Goal: Task Accomplishment & Management: Complete application form

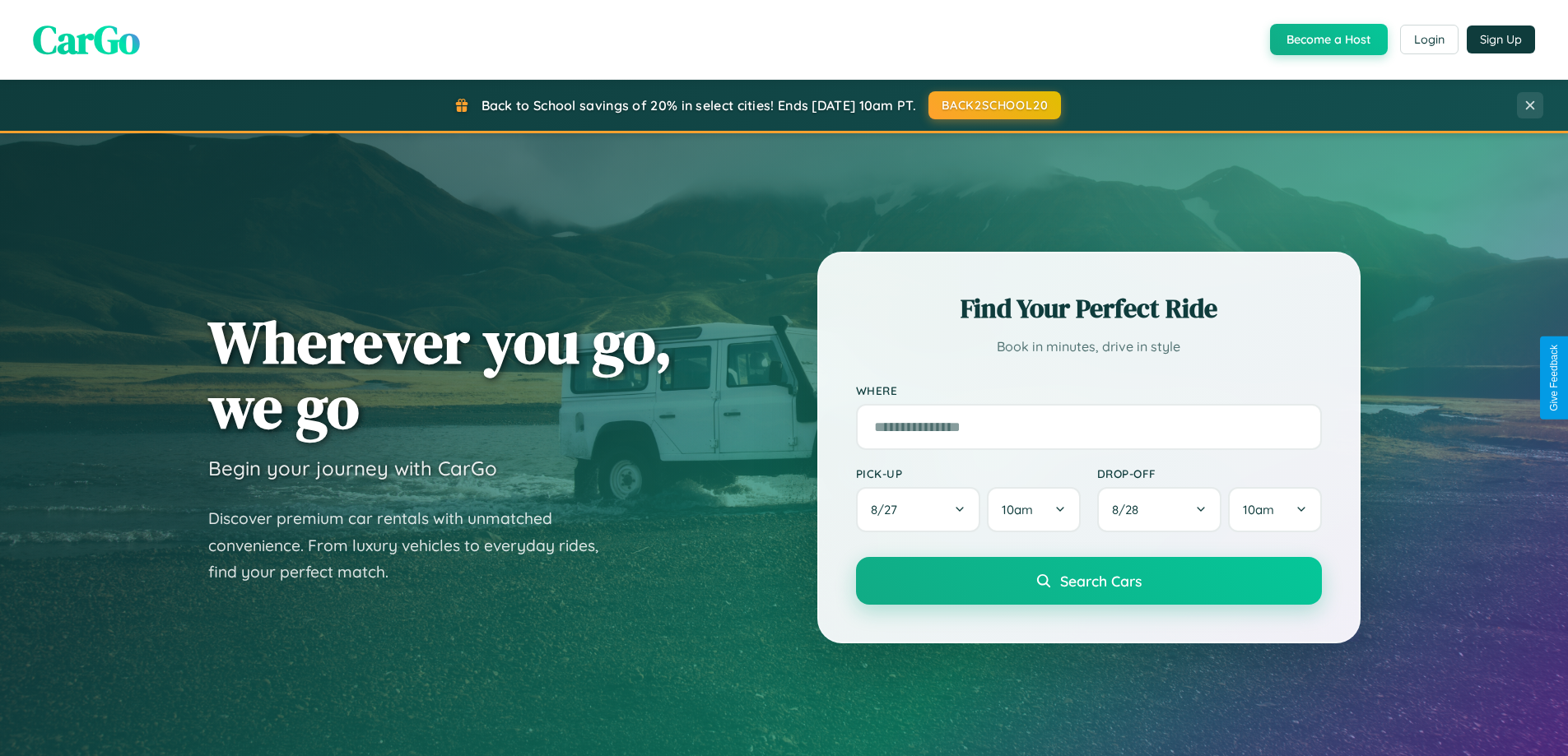
scroll to position [1132, 0]
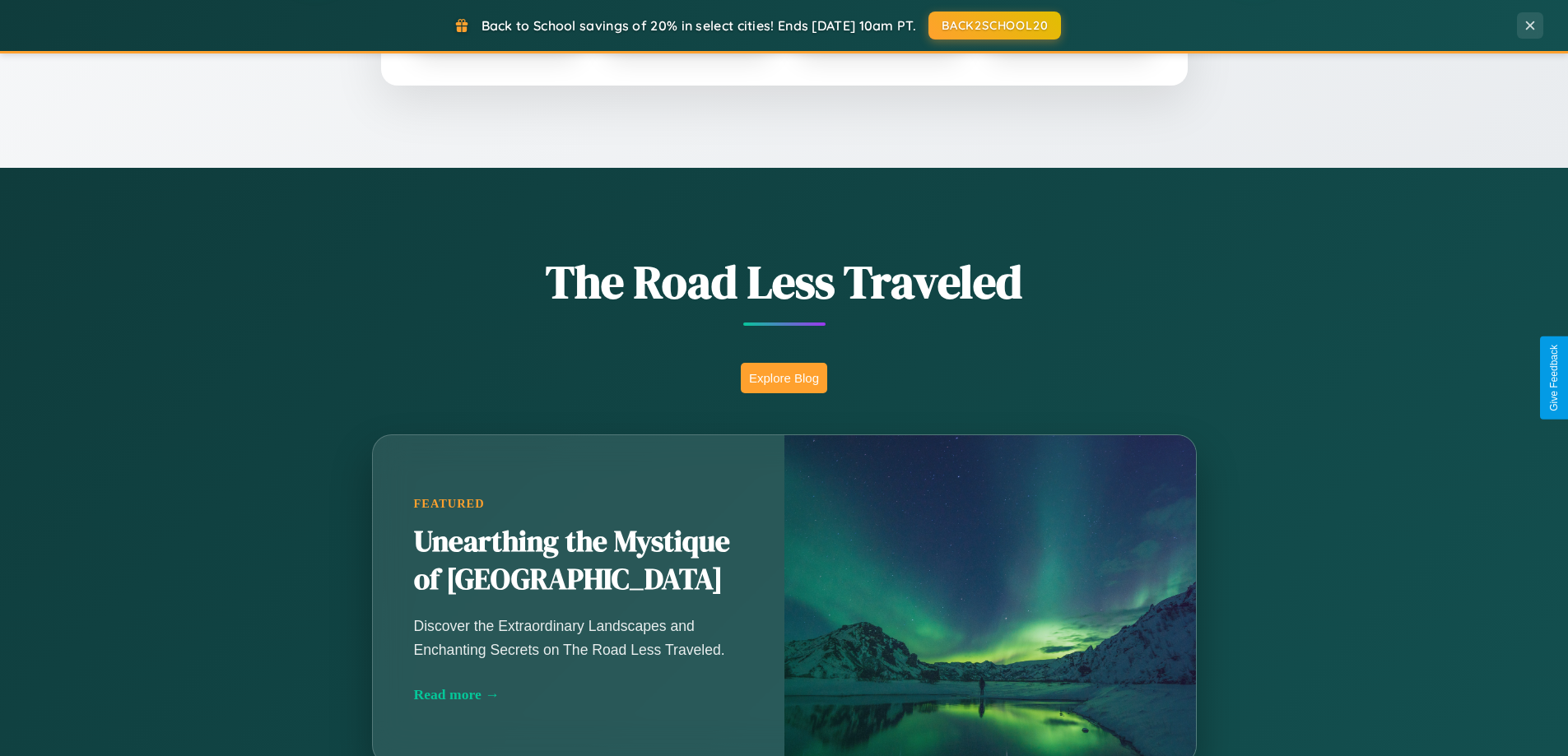
click at [784, 378] on button "Explore Blog" at bounding box center [784, 378] width 86 height 30
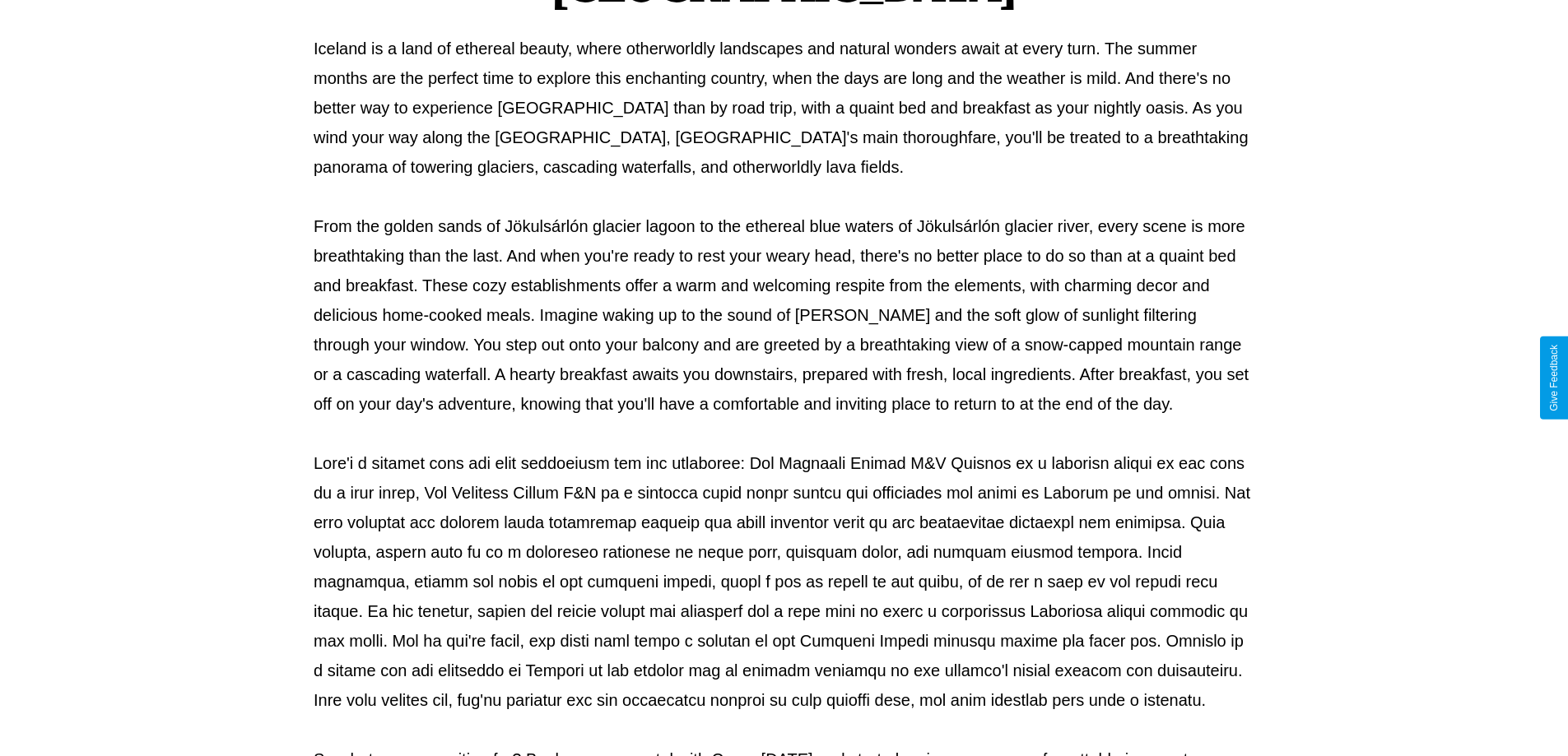
scroll to position [532, 0]
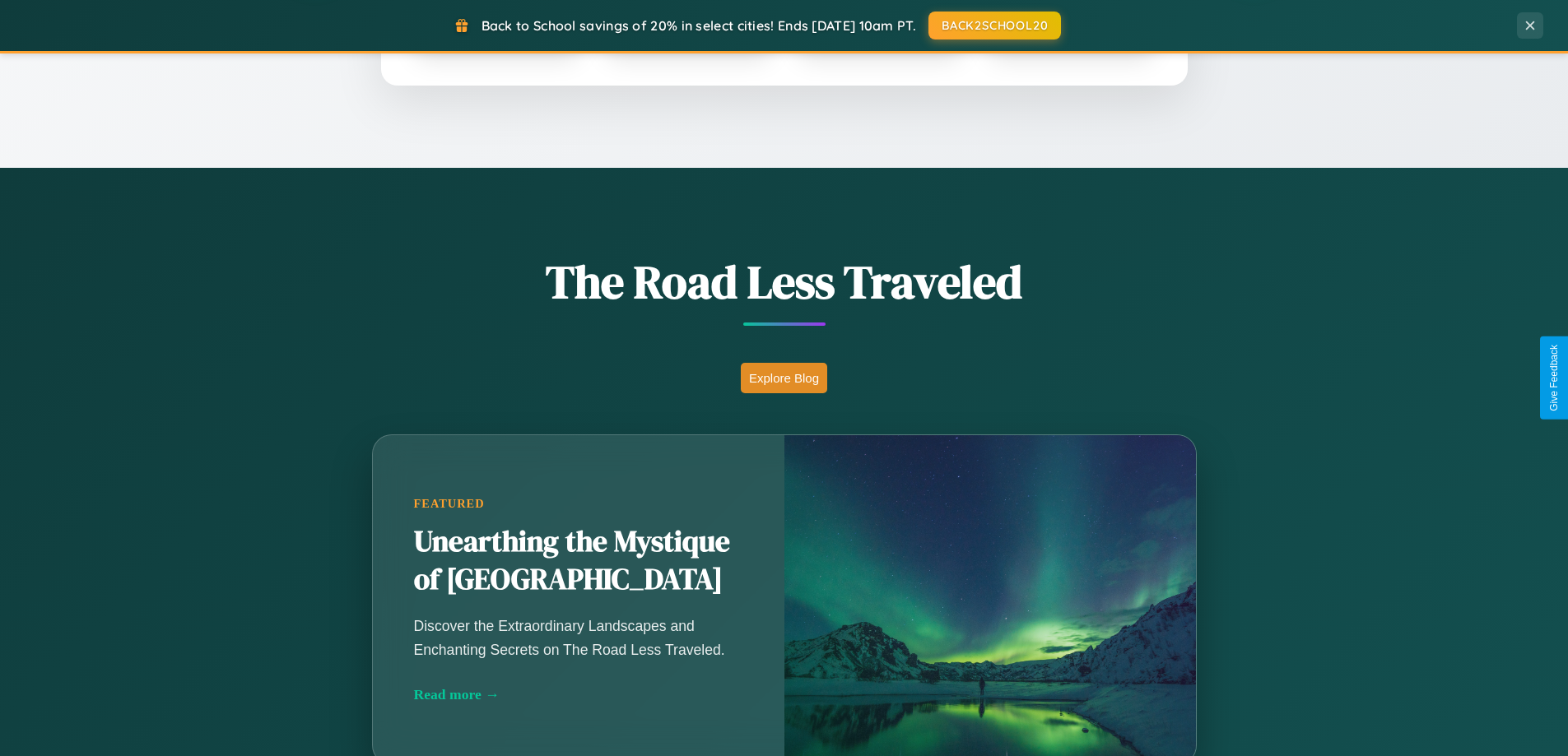
scroll to position [710, 0]
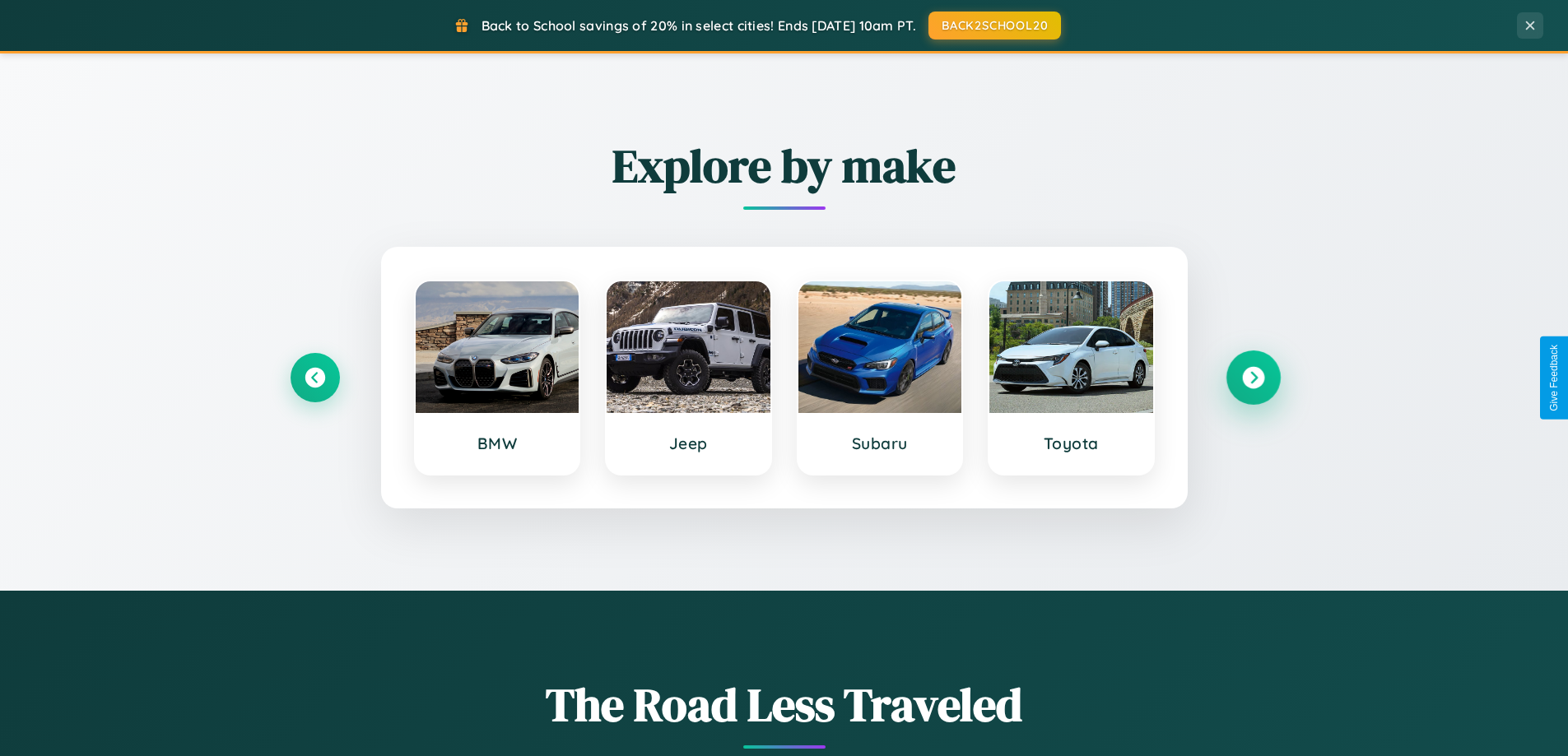
click at [1253, 378] on icon at bounding box center [1253, 378] width 22 height 22
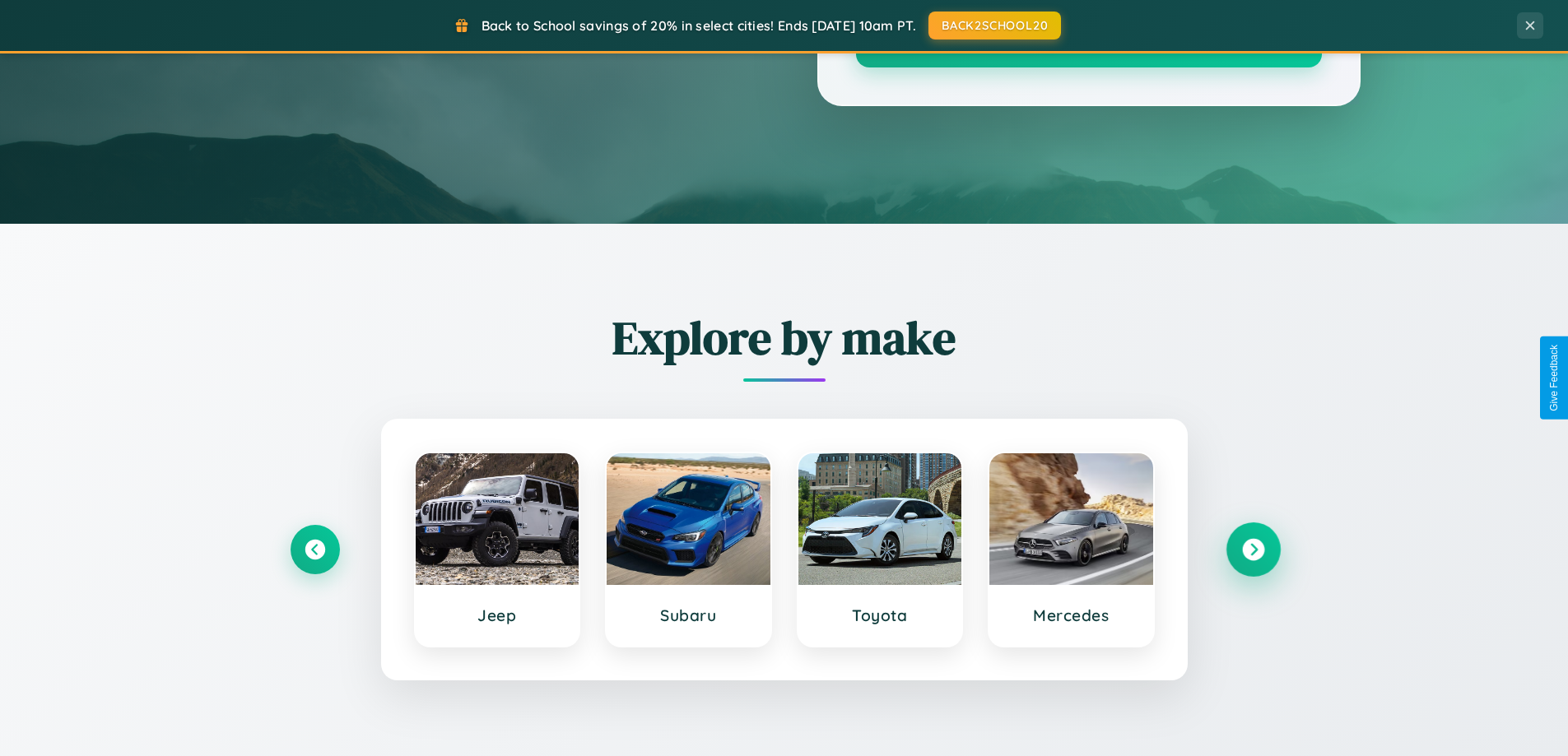
scroll to position [0, 0]
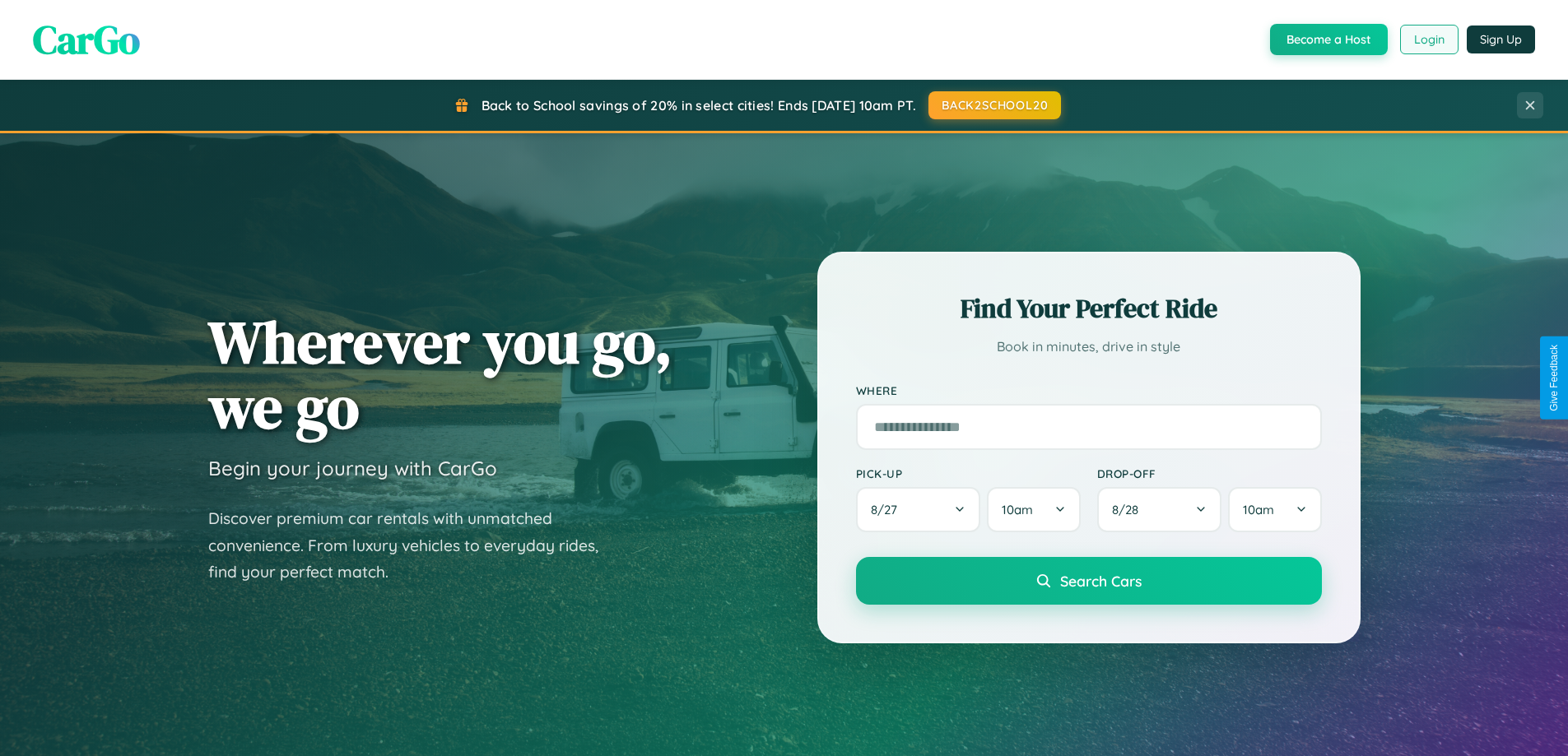
click at [1428, 40] on button "Login" at bounding box center [1429, 40] width 59 height 29
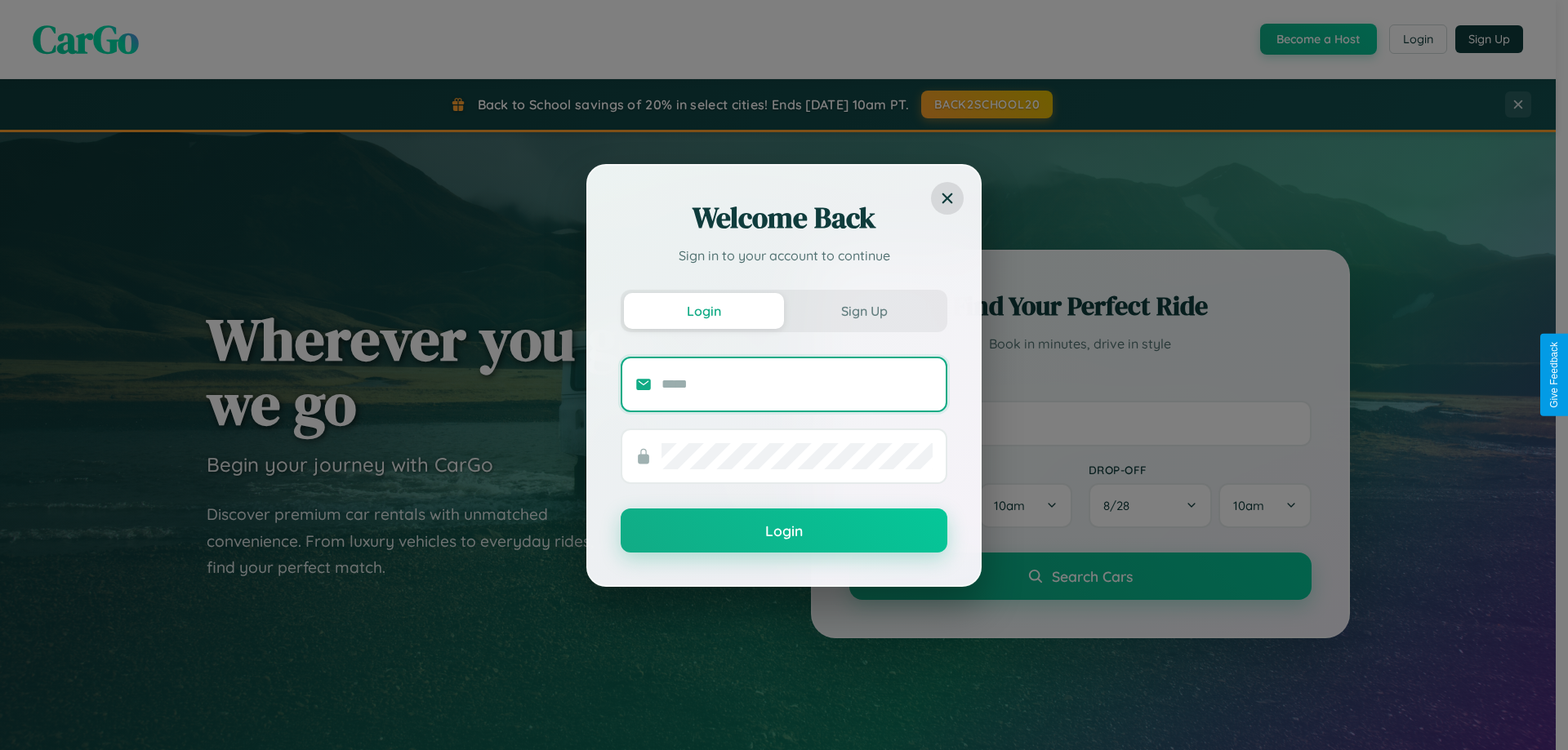
click at [797, 384] on input "text" at bounding box center [796, 384] width 271 height 26
type input "**********"
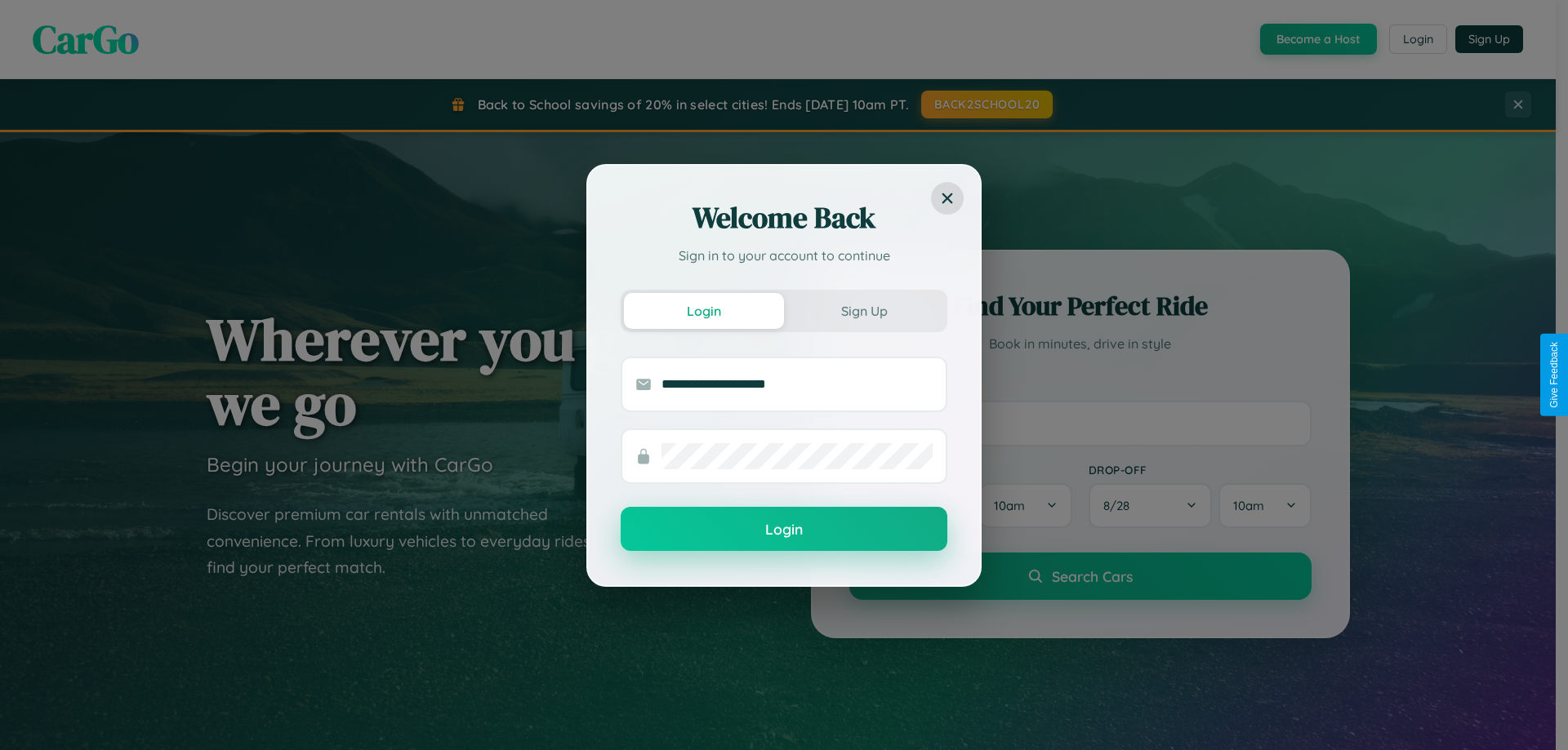
click at [784, 530] on button "Login" at bounding box center [784, 530] width 326 height 44
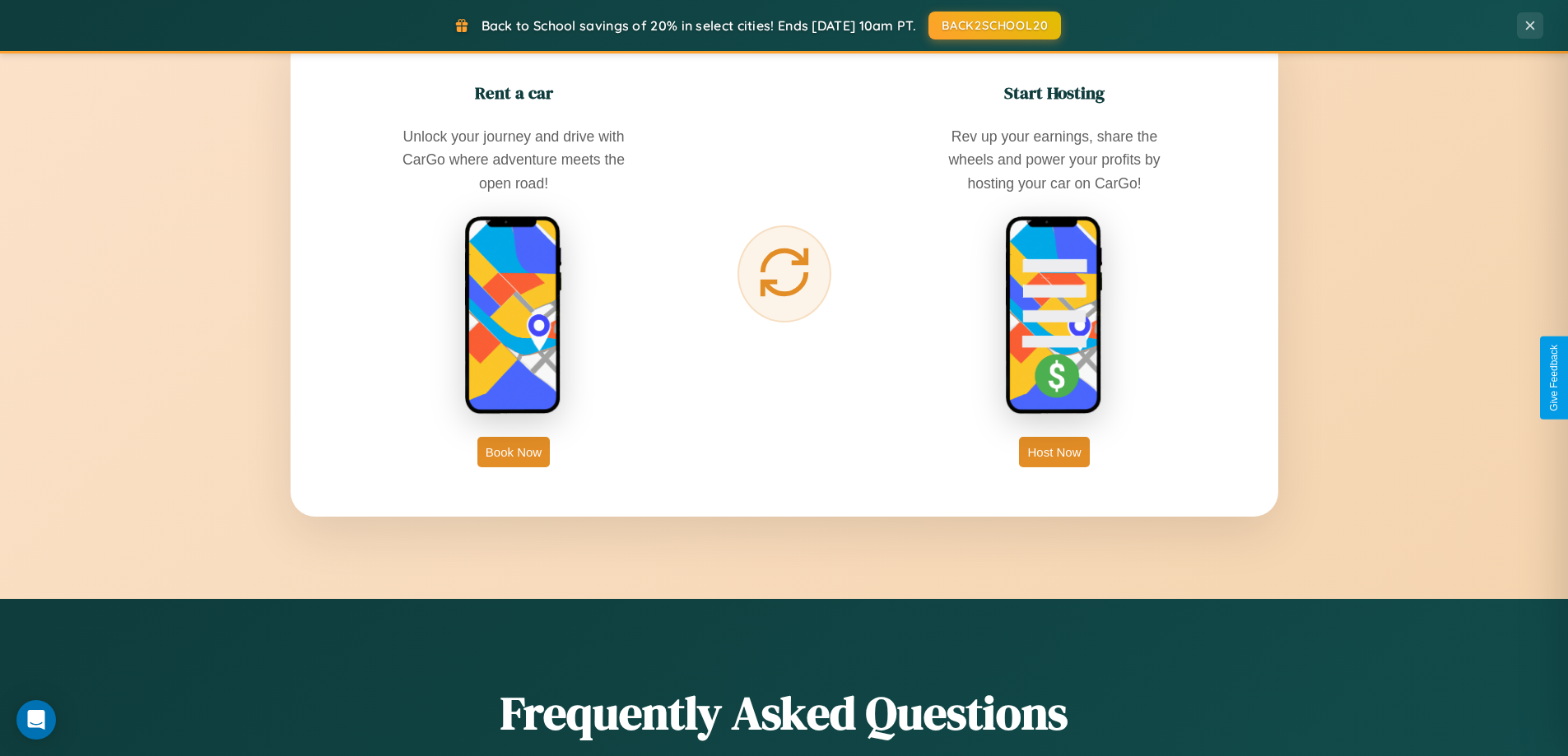
scroll to position [2644, 0]
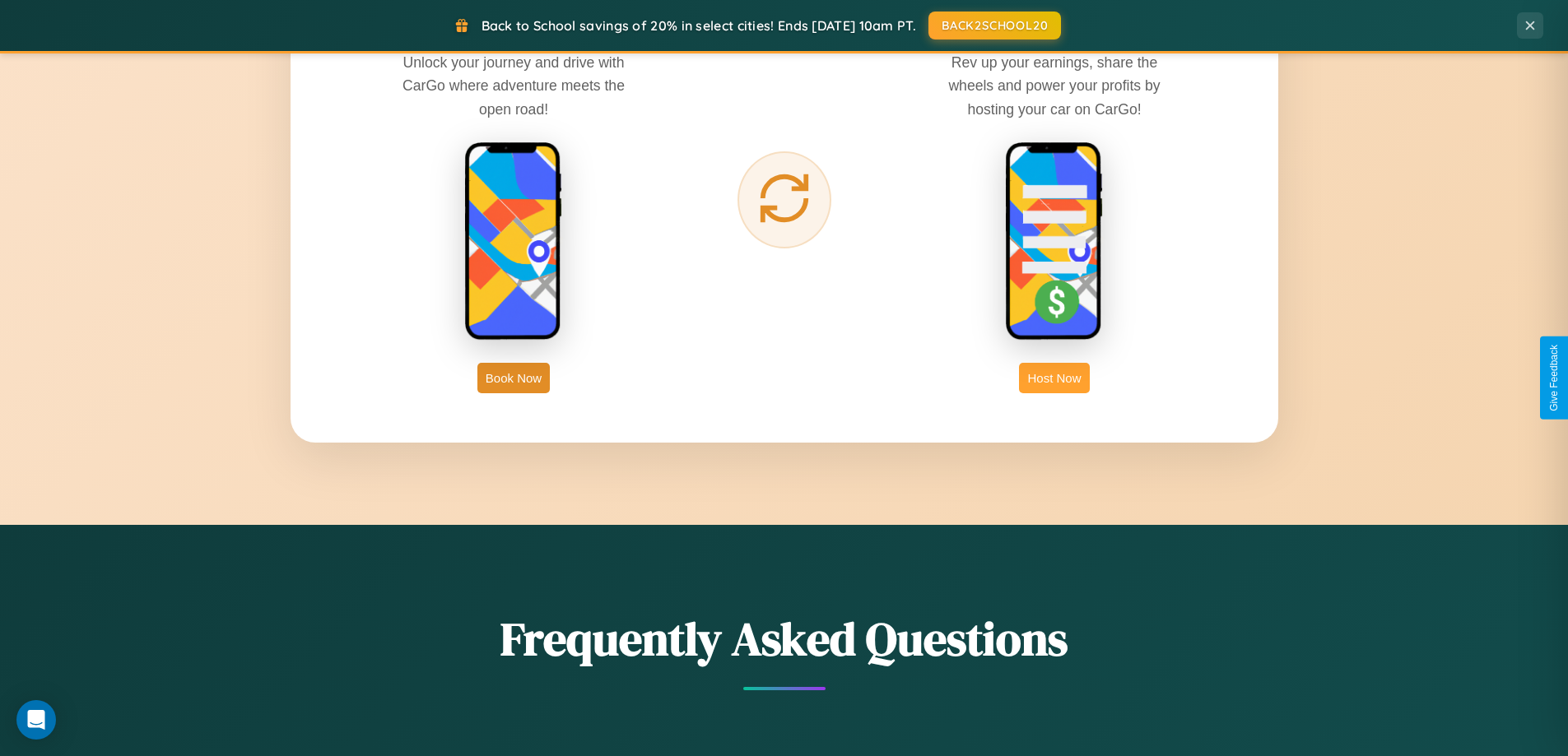
click at [1054, 378] on button "Host Now" at bounding box center [1053, 378] width 70 height 30
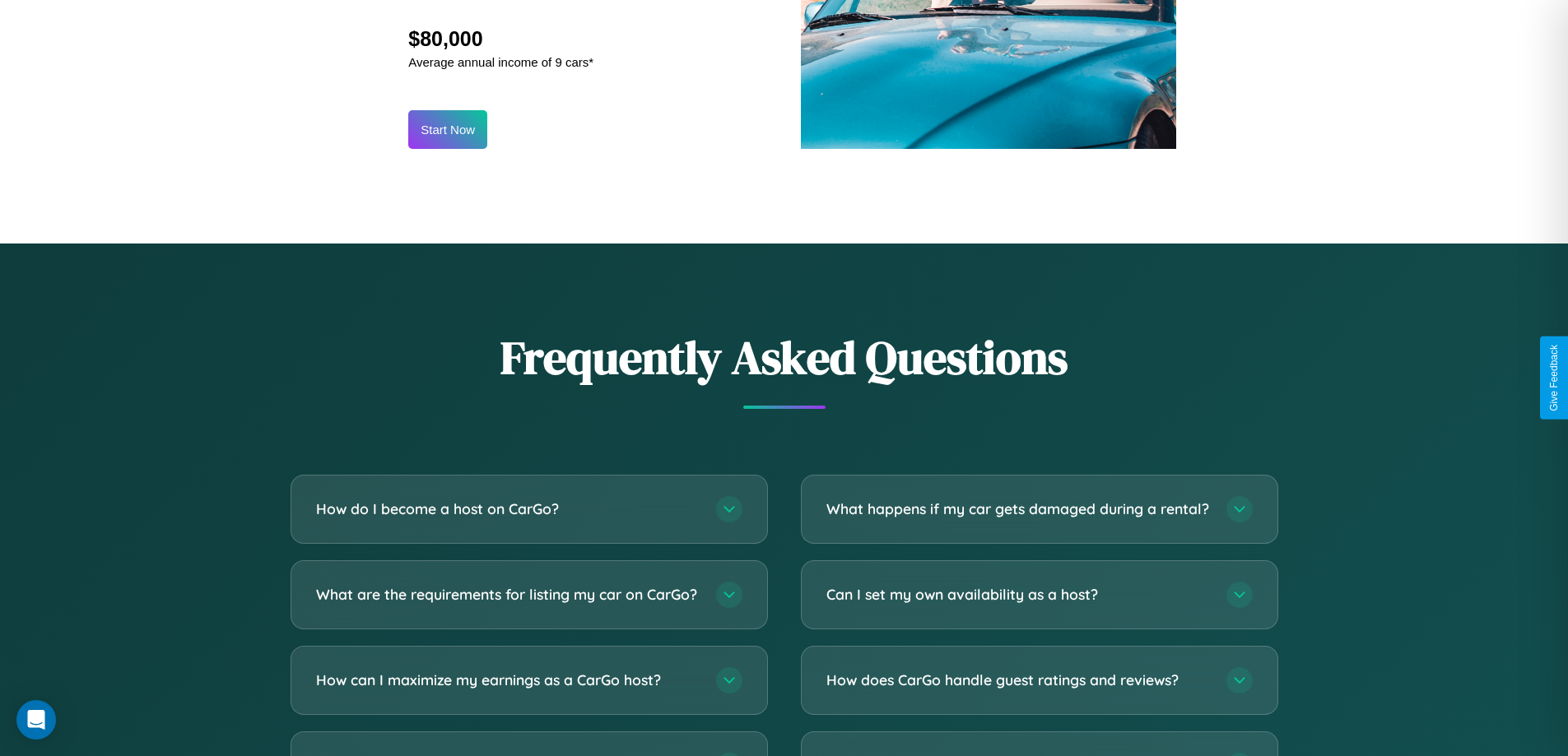
scroll to position [2225, 0]
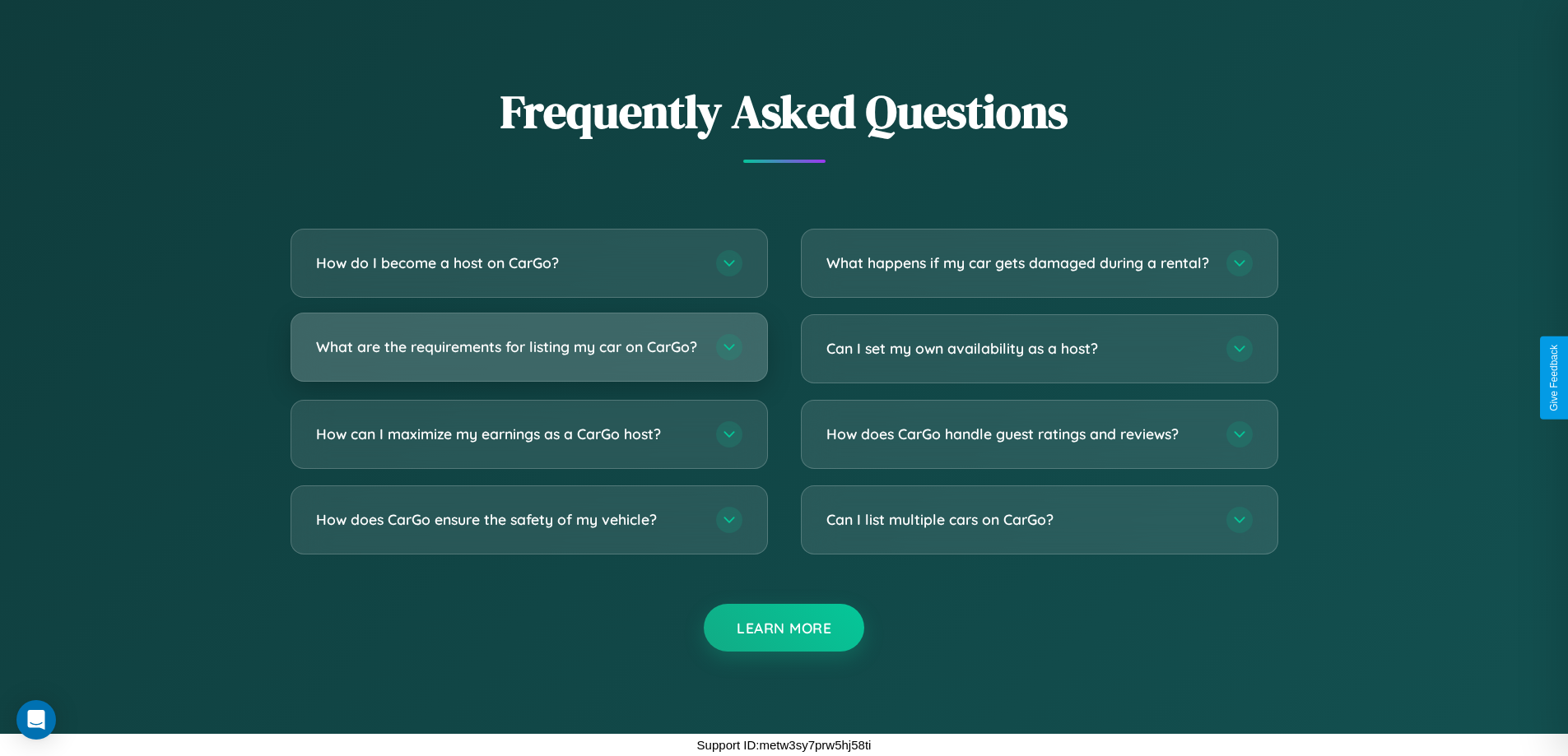
click at [529, 340] on h3 "What are the requirements for listing my car on CarGo?" at bounding box center [507, 347] width 383 height 21
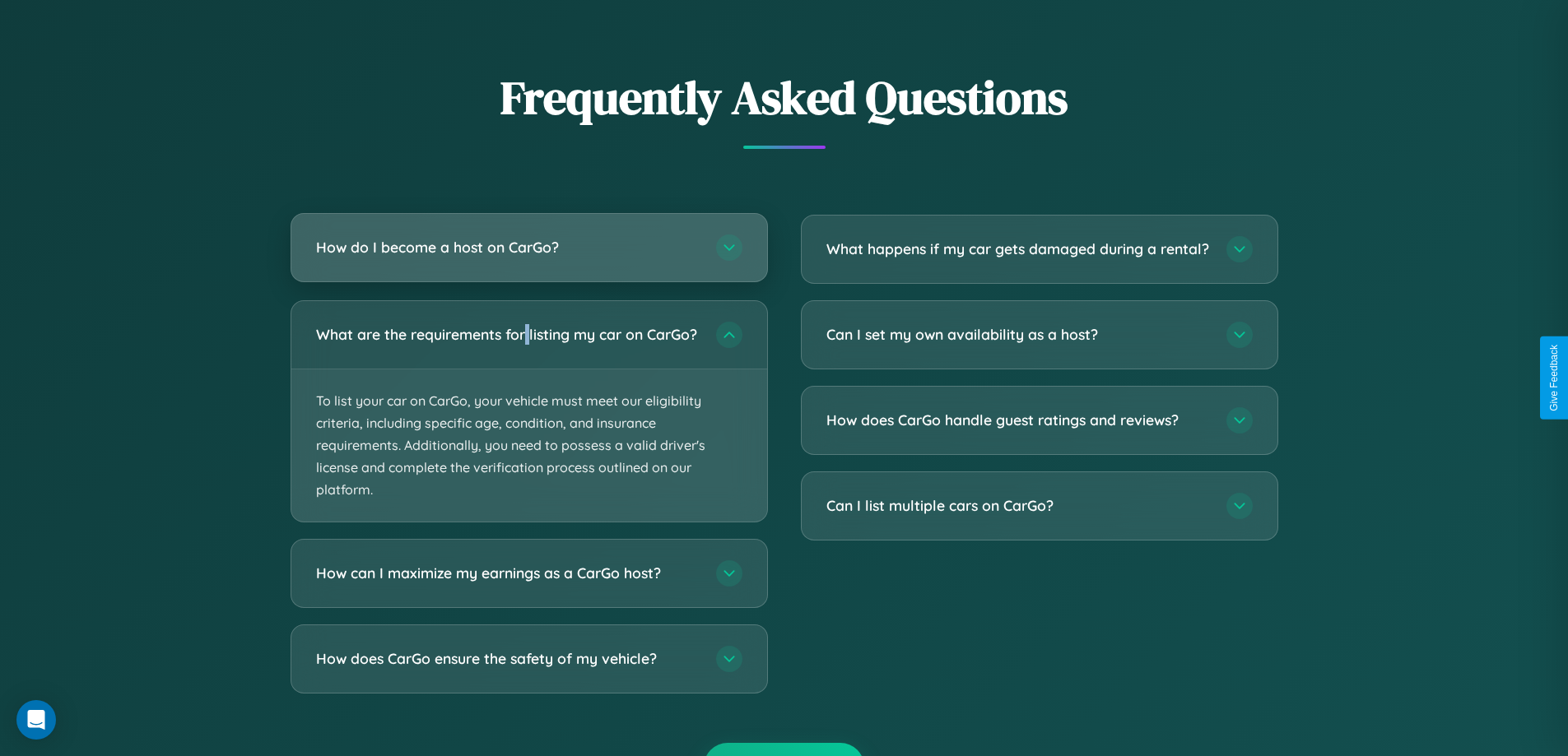
click at [529, 248] on h3 "How do I become a host on CarGo?" at bounding box center [507, 247] width 383 height 21
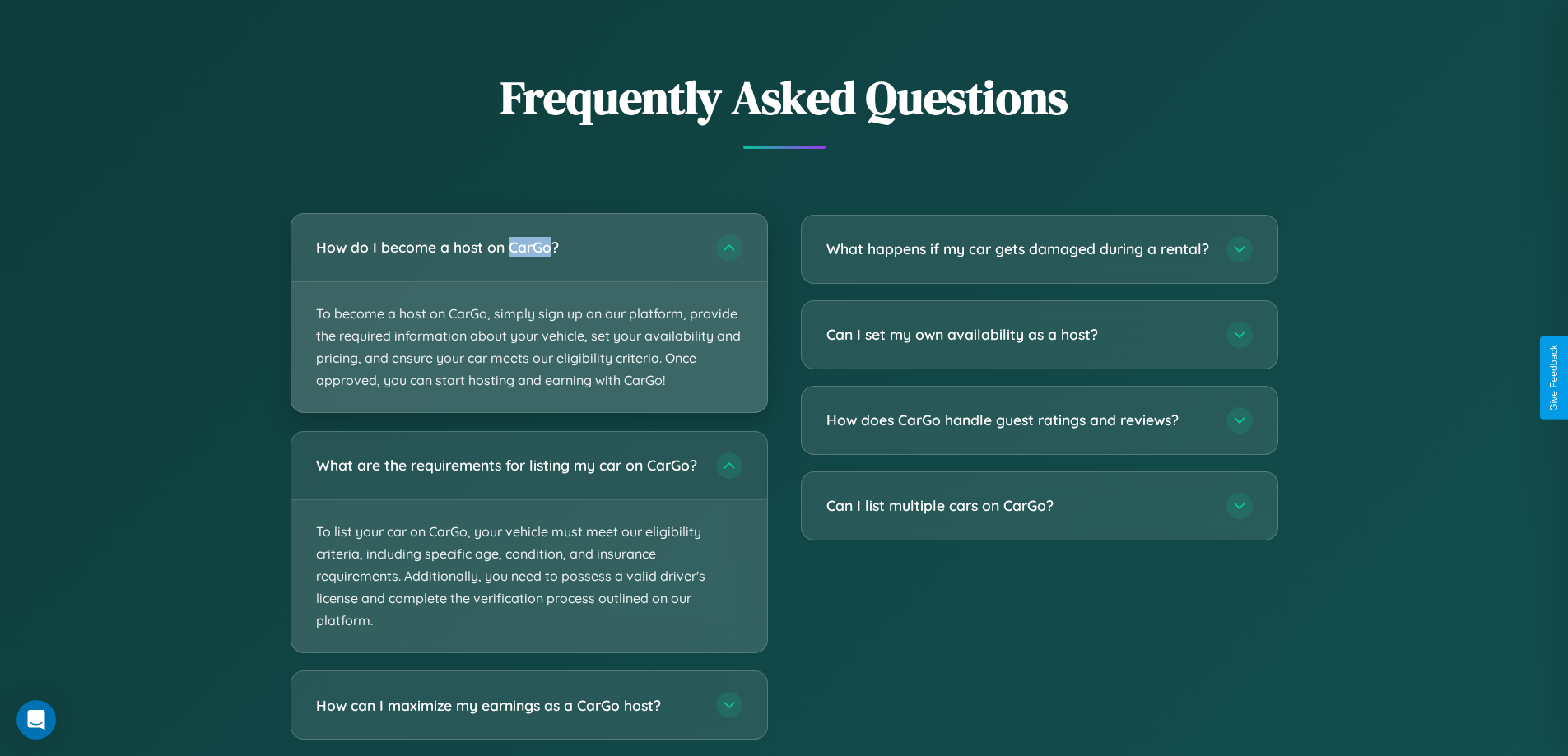
click at [529, 313] on p "To become a host on CarGo, simply sign up on our platform, provide the required…" at bounding box center [529, 348] width 475 height 131
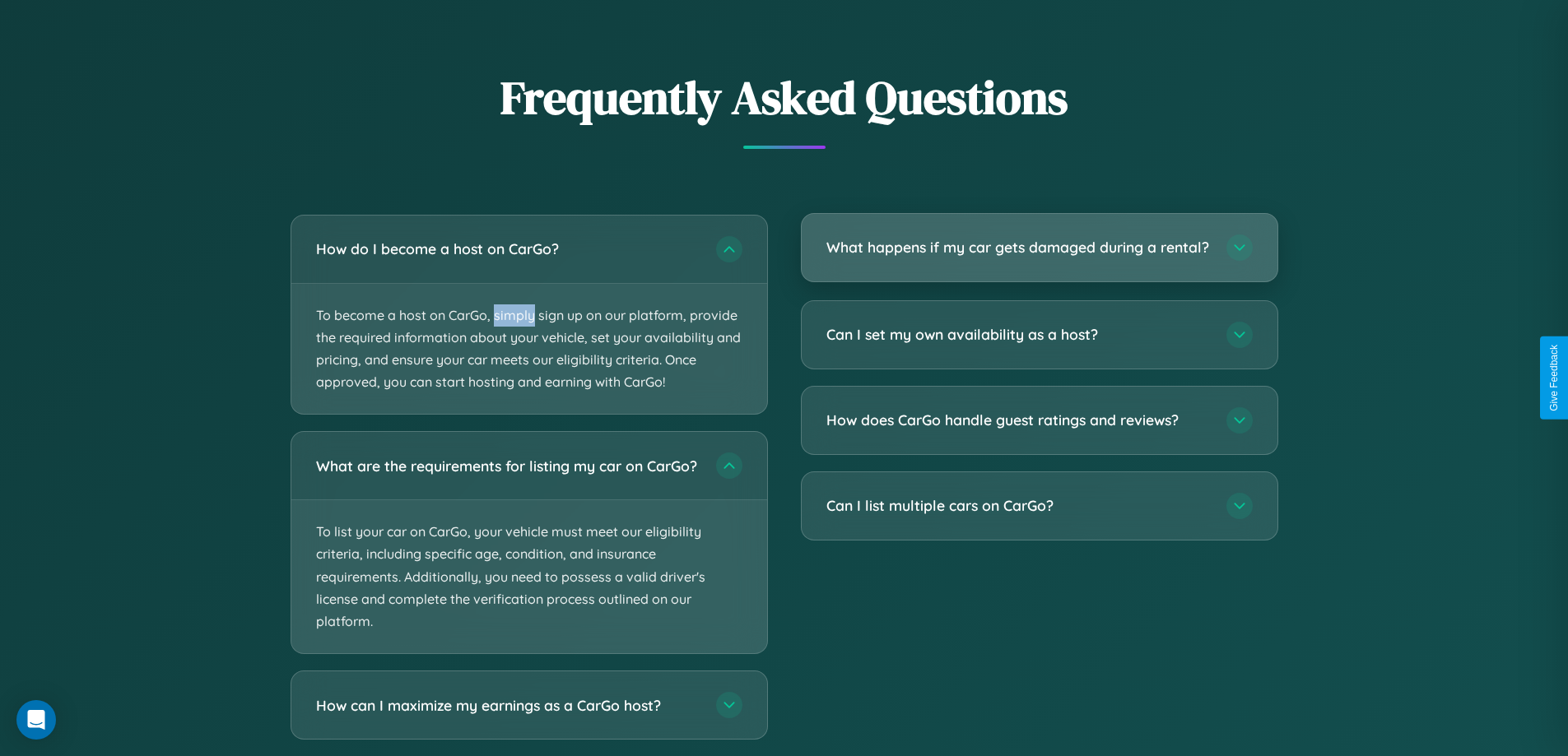
click at [1038, 254] on h3 "What happens if my car gets damaged during a rental?" at bounding box center [1018, 247] width 383 height 21
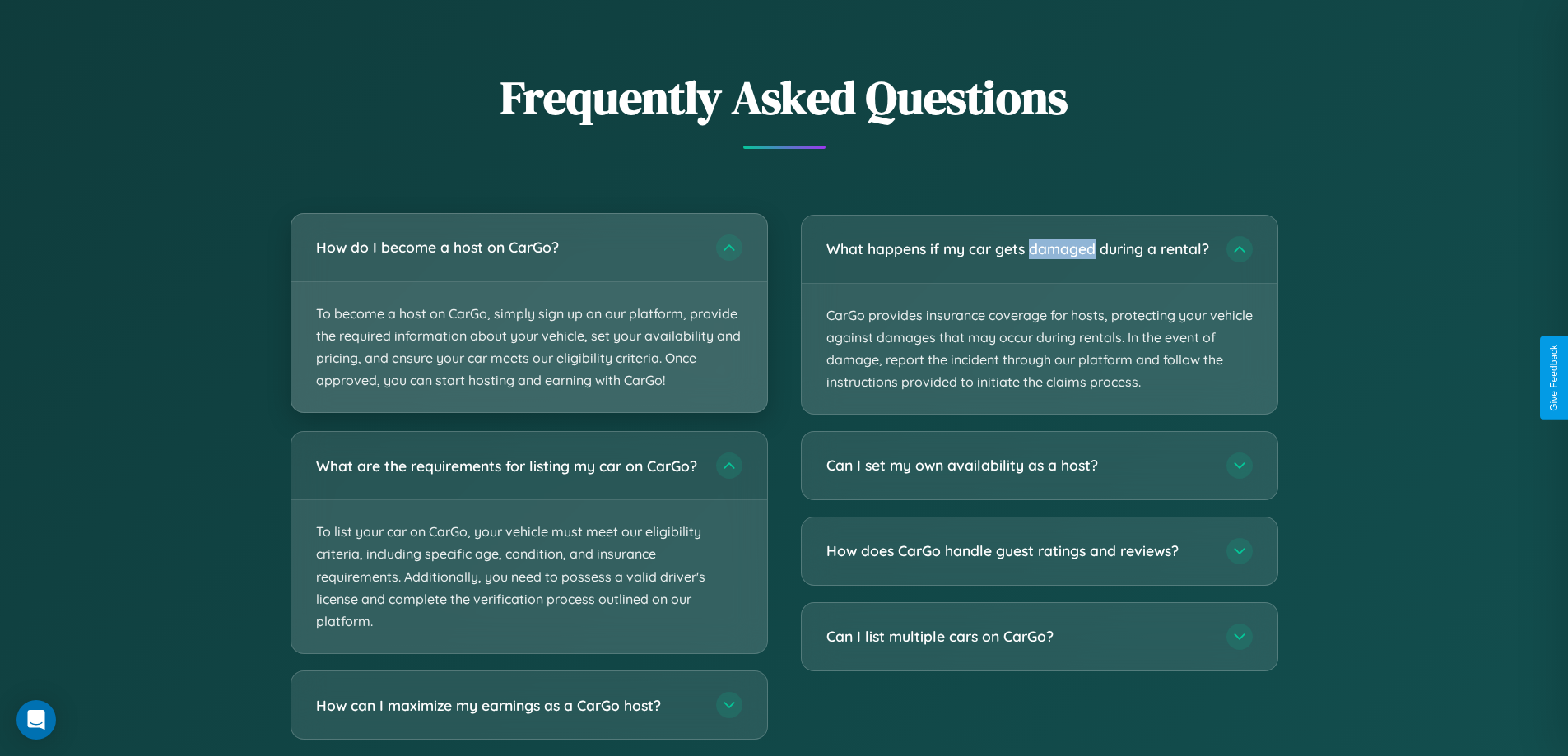
click at [529, 314] on p "To become a host on CarGo, simply sign up on our platform, provide the required…" at bounding box center [529, 348] width 475 height 131
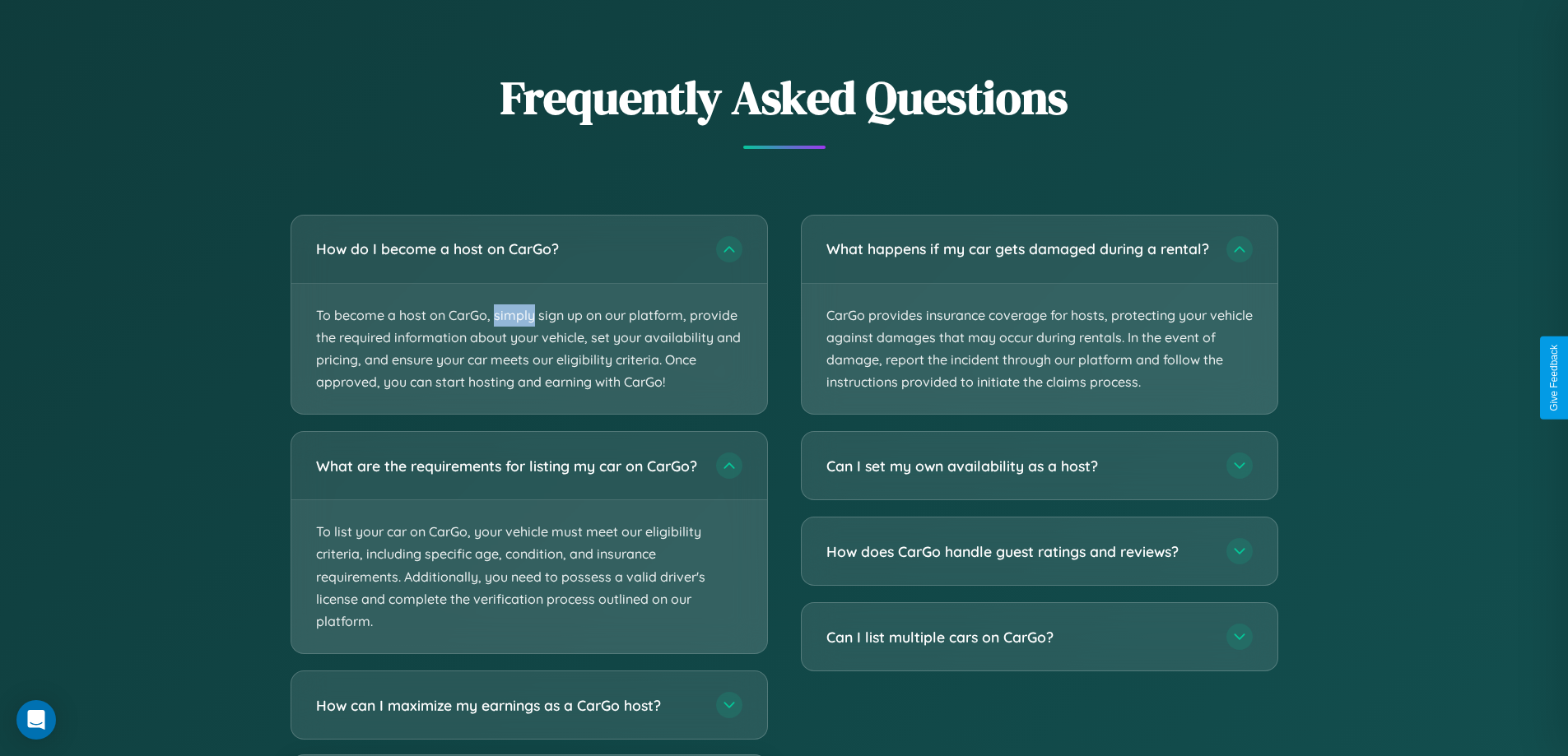
scroll to position [2308, 0]
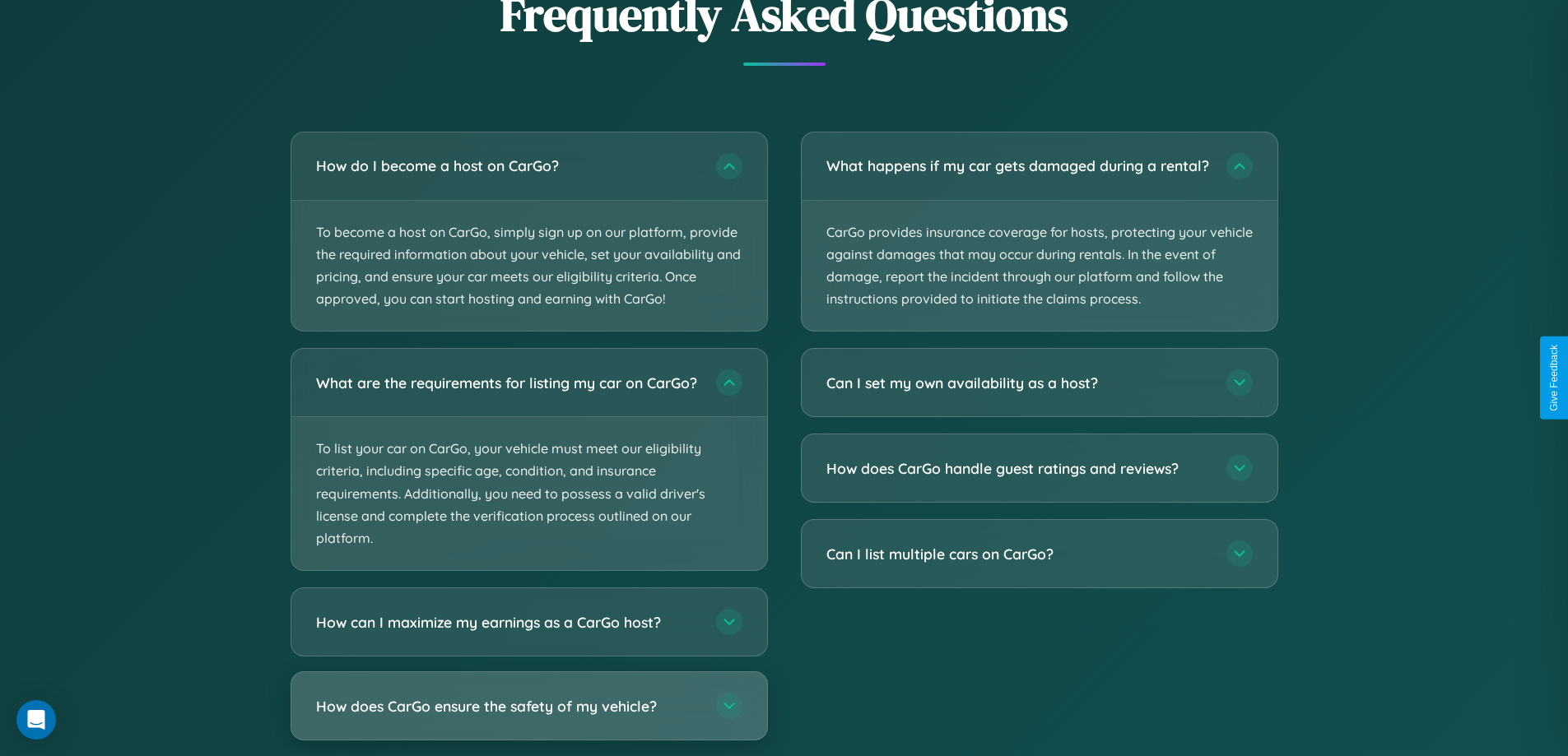
click at [529, 717] on h3 "How does CarGo ensure the safety of my vehicle?" at bounding box center [507, 707] width 383 height 21
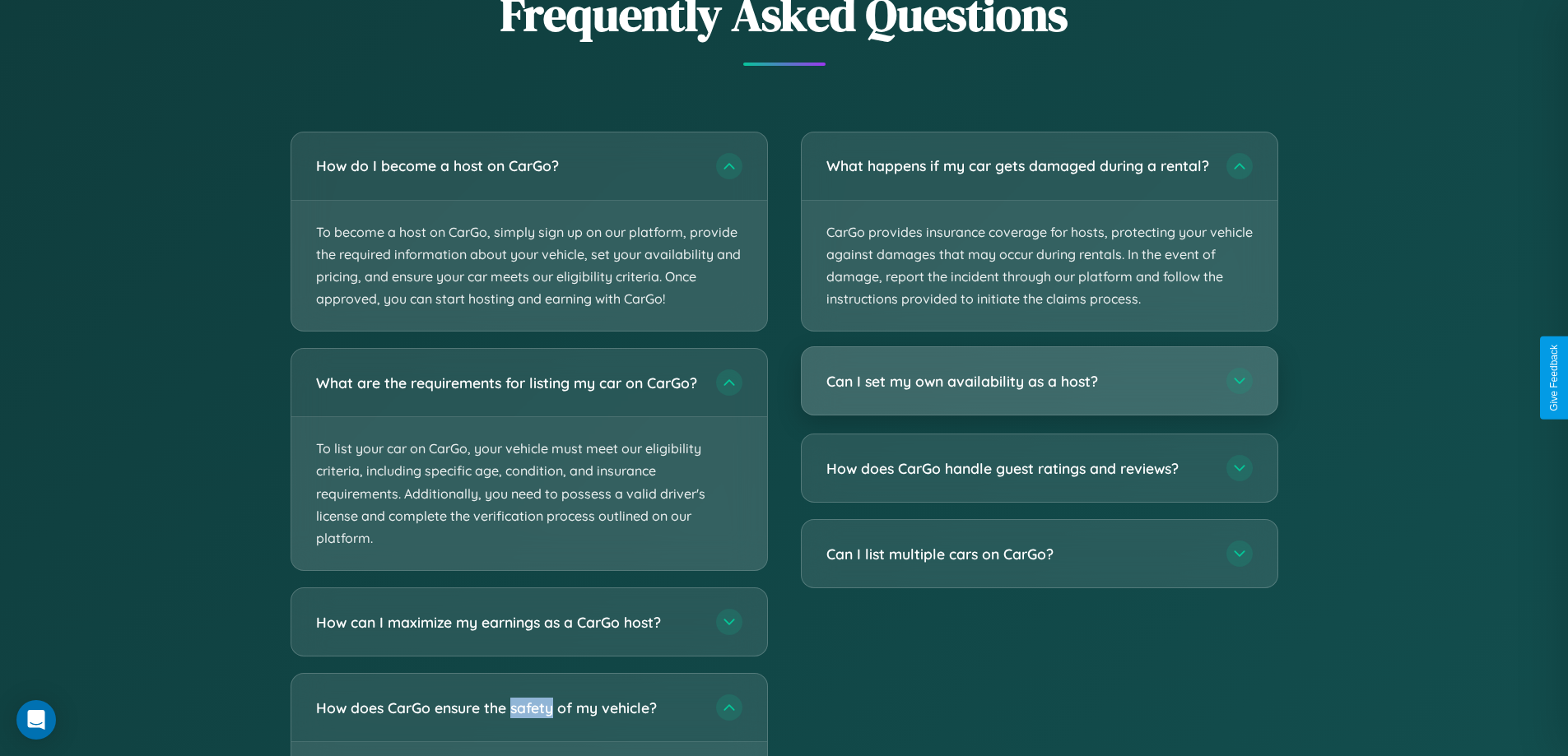
click at [1038, 392] on h3 "Can I set my own availability as a host?" at bounding box center [1018, 381] width 383 height 21
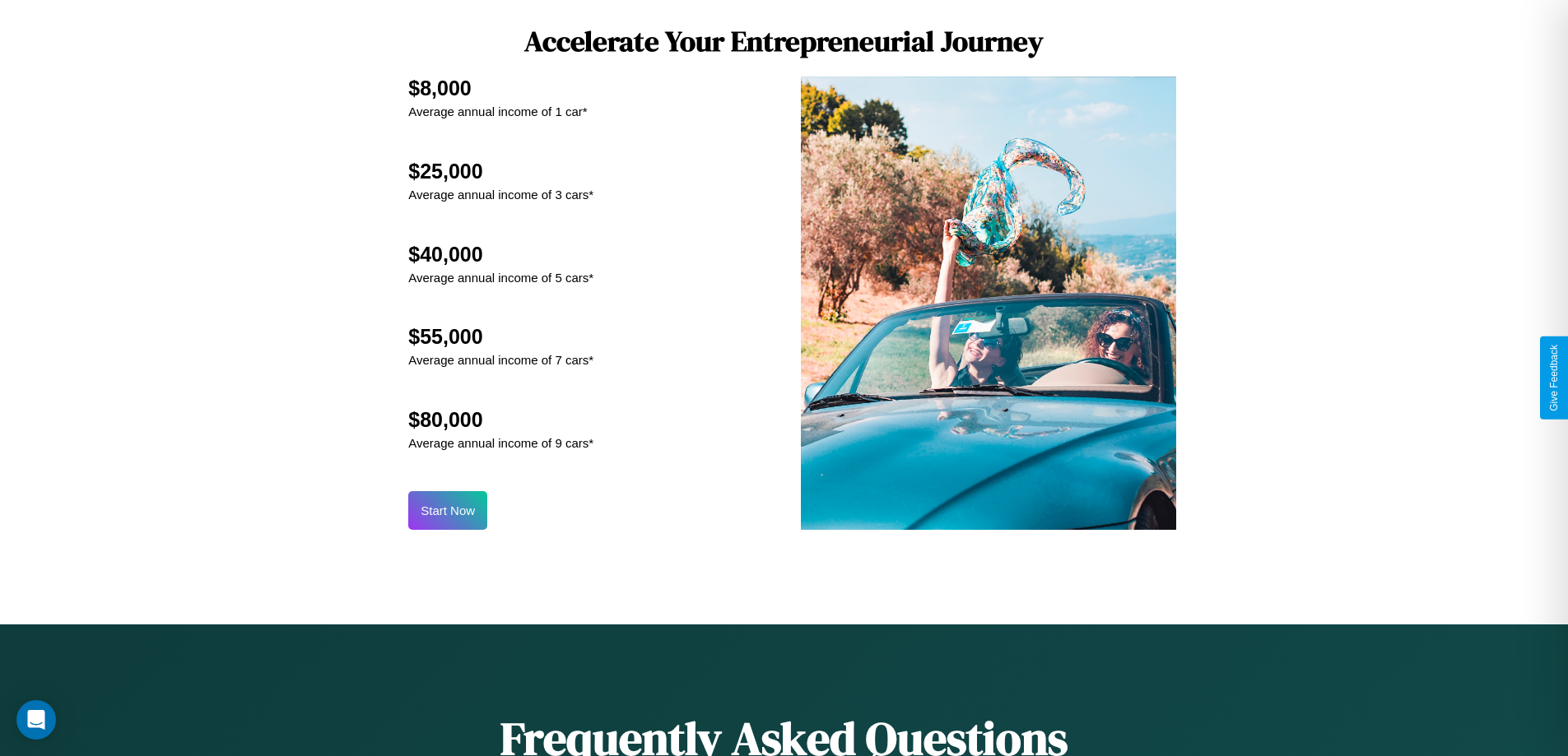
scroll to position [1716, 0]
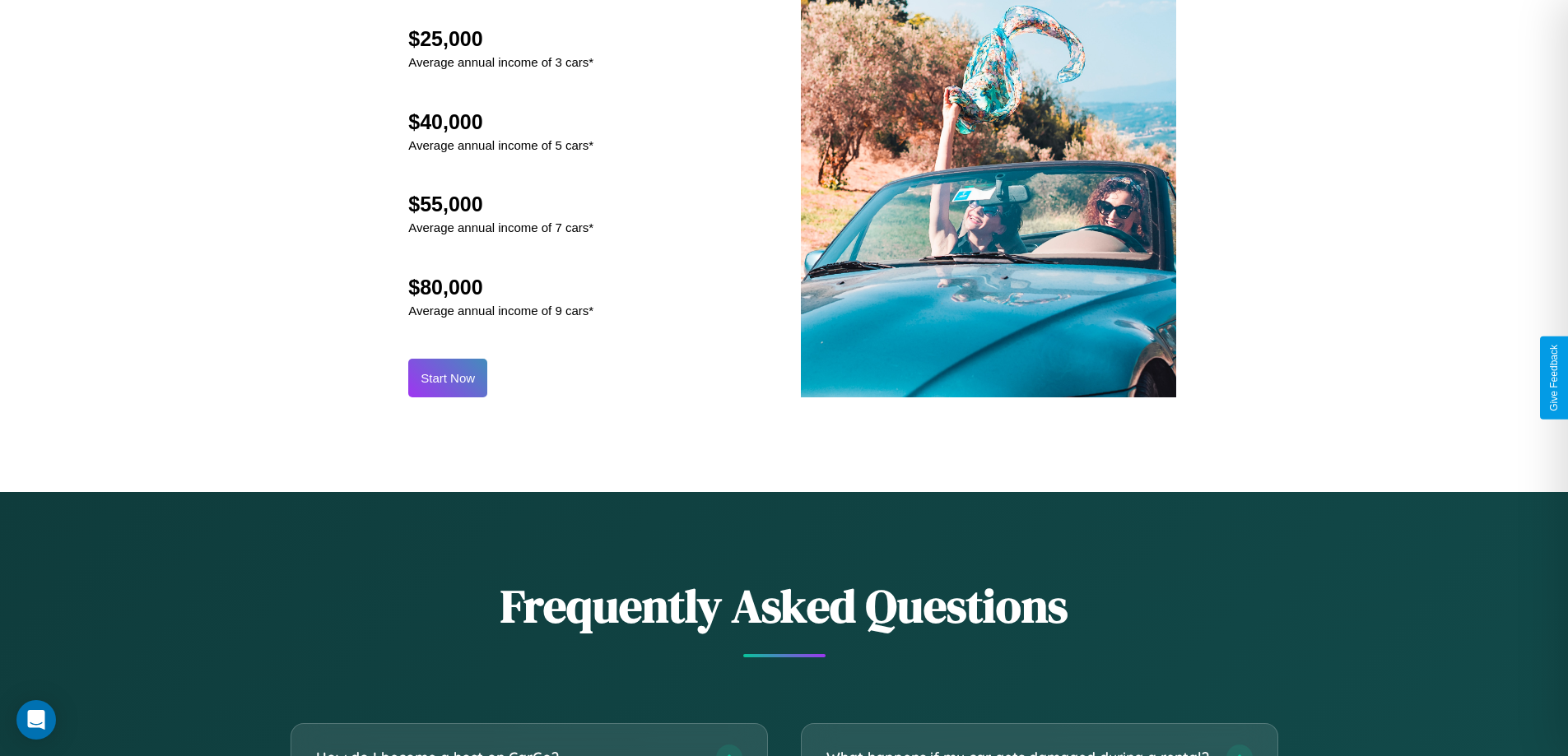
click at [448, 378] on button "Start Now" at bounding box center [448, 378] width 79 height 39
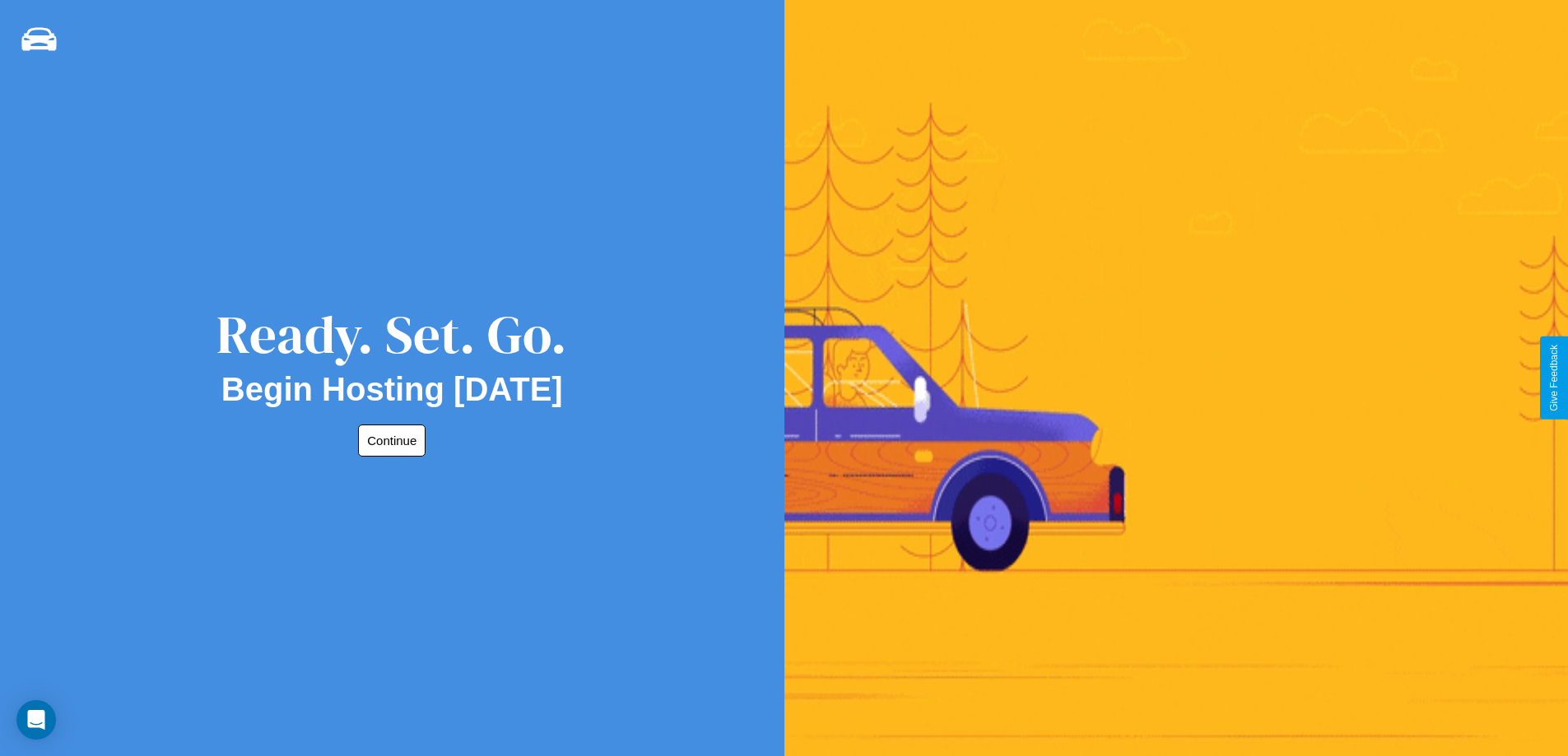
click at [388, 440] on button "Continue" at bounding box center [392, 440] width 67 height 32
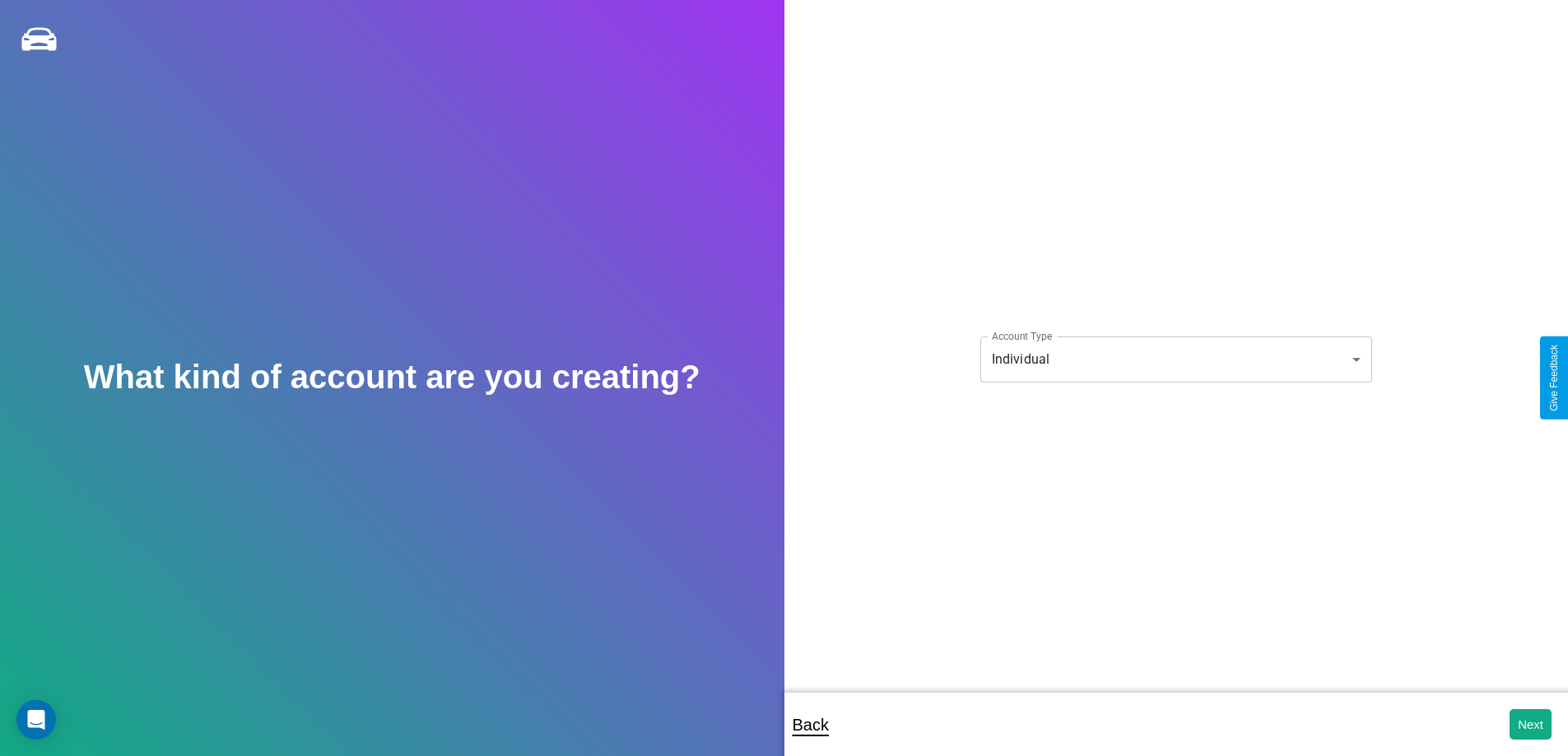
click at [1175, 359] on body "**********" at bounding box center [784, 389] width 1568 height 778
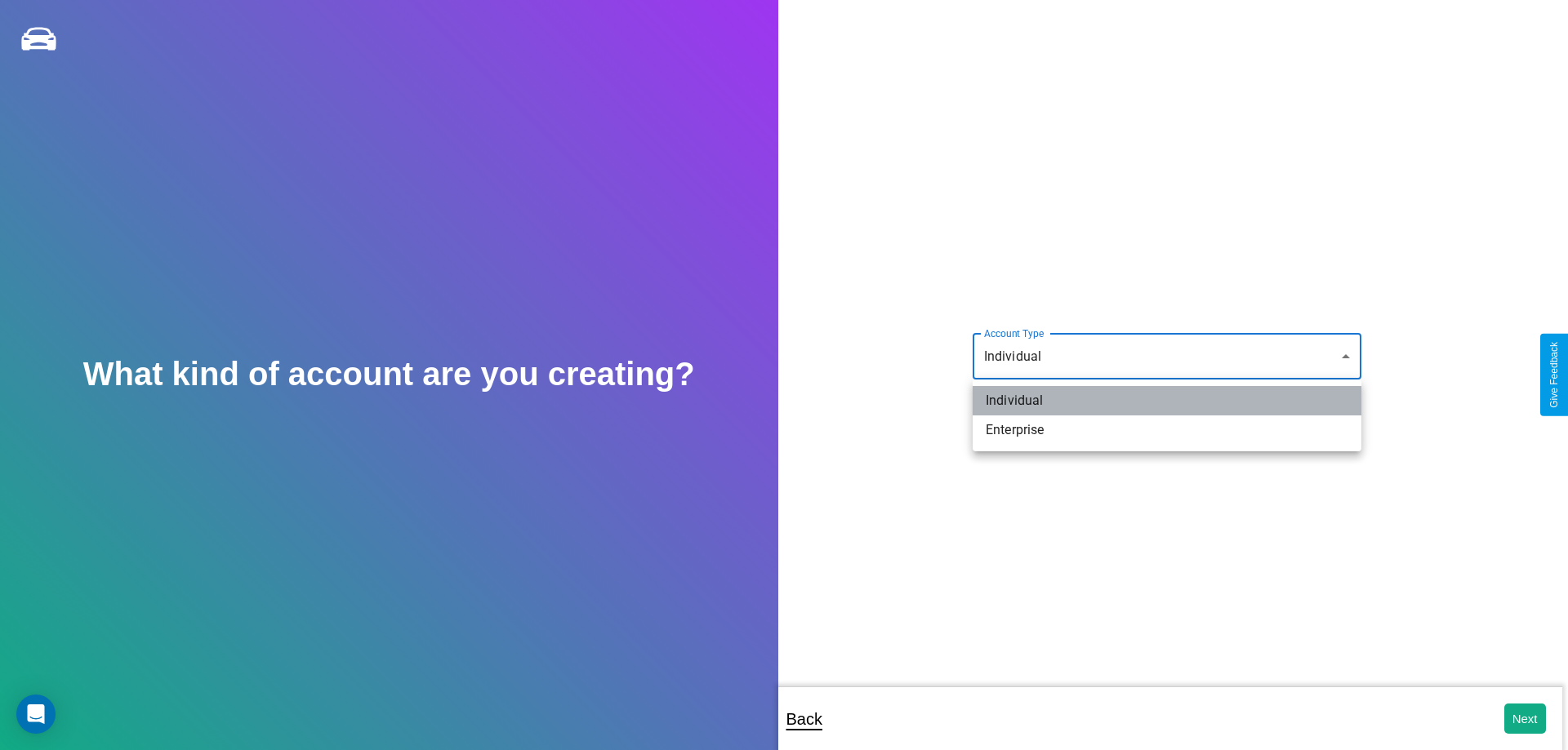
click at [1167, 401] on li "Individual" at bounding box center [1166, 401] width 389 height 29
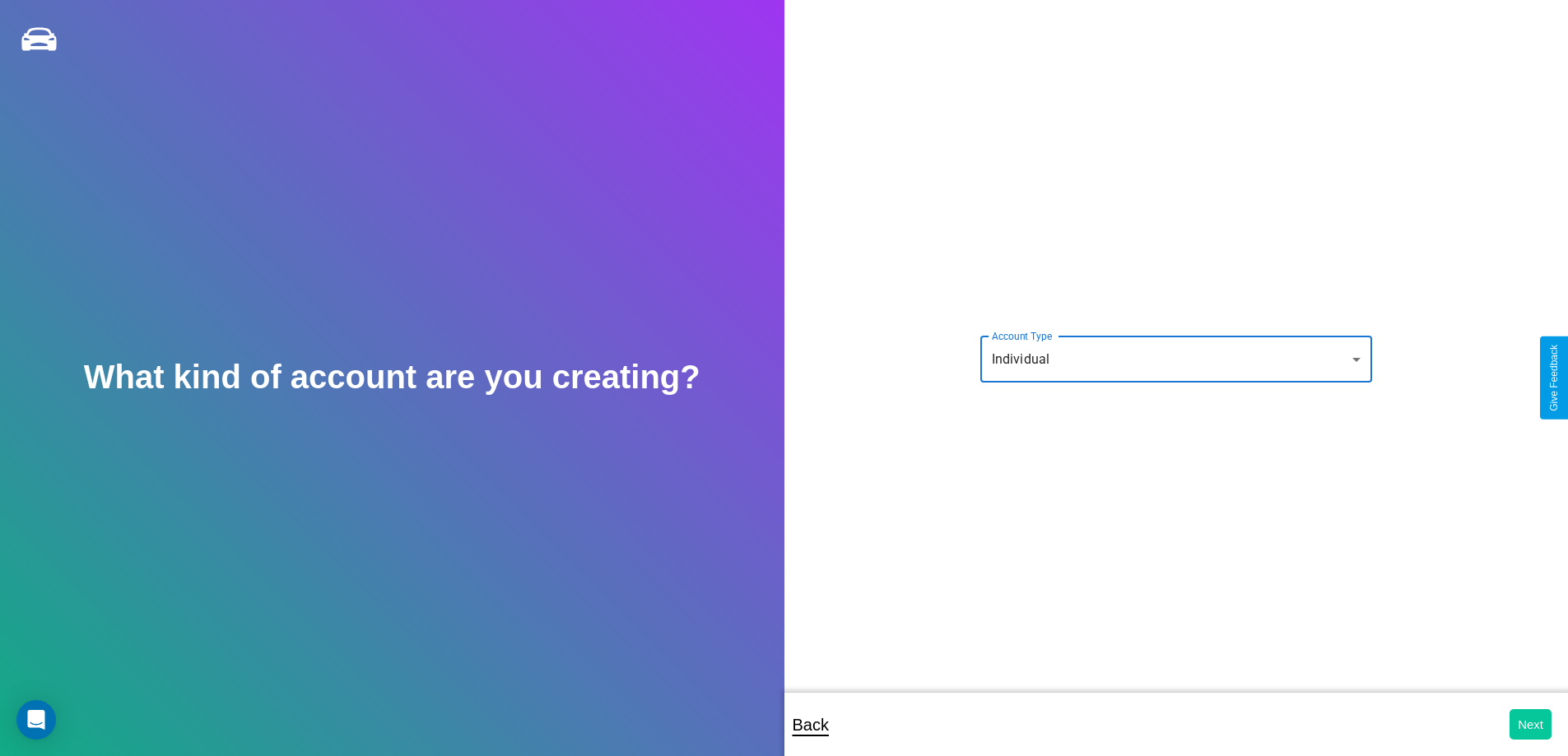
click at [1530, 724] on button "Next" at bounding box center [1530, 724] width 42 height 30
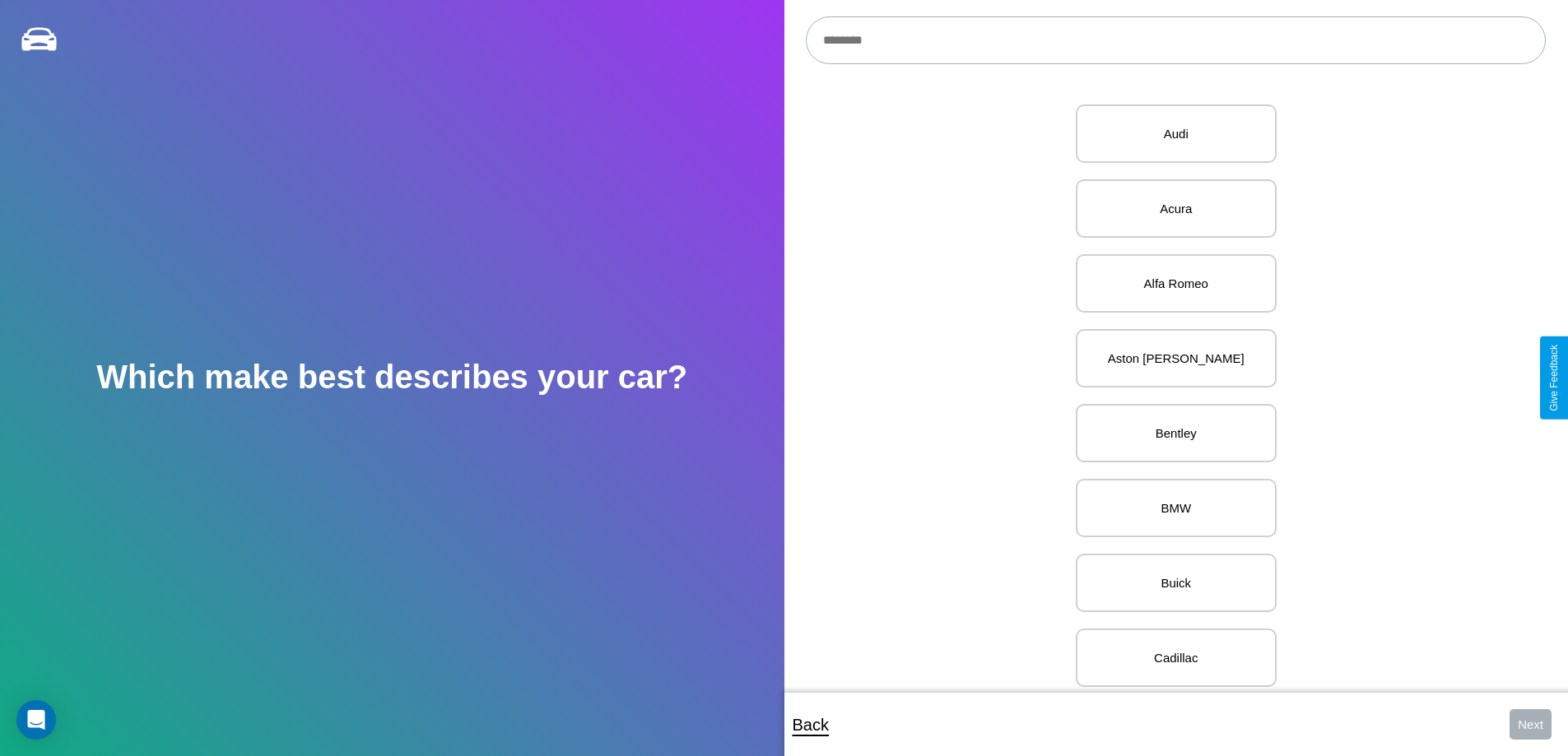
click at [1175, 40] on input "text" at bounding box center [1175, 40] width 740 height 47
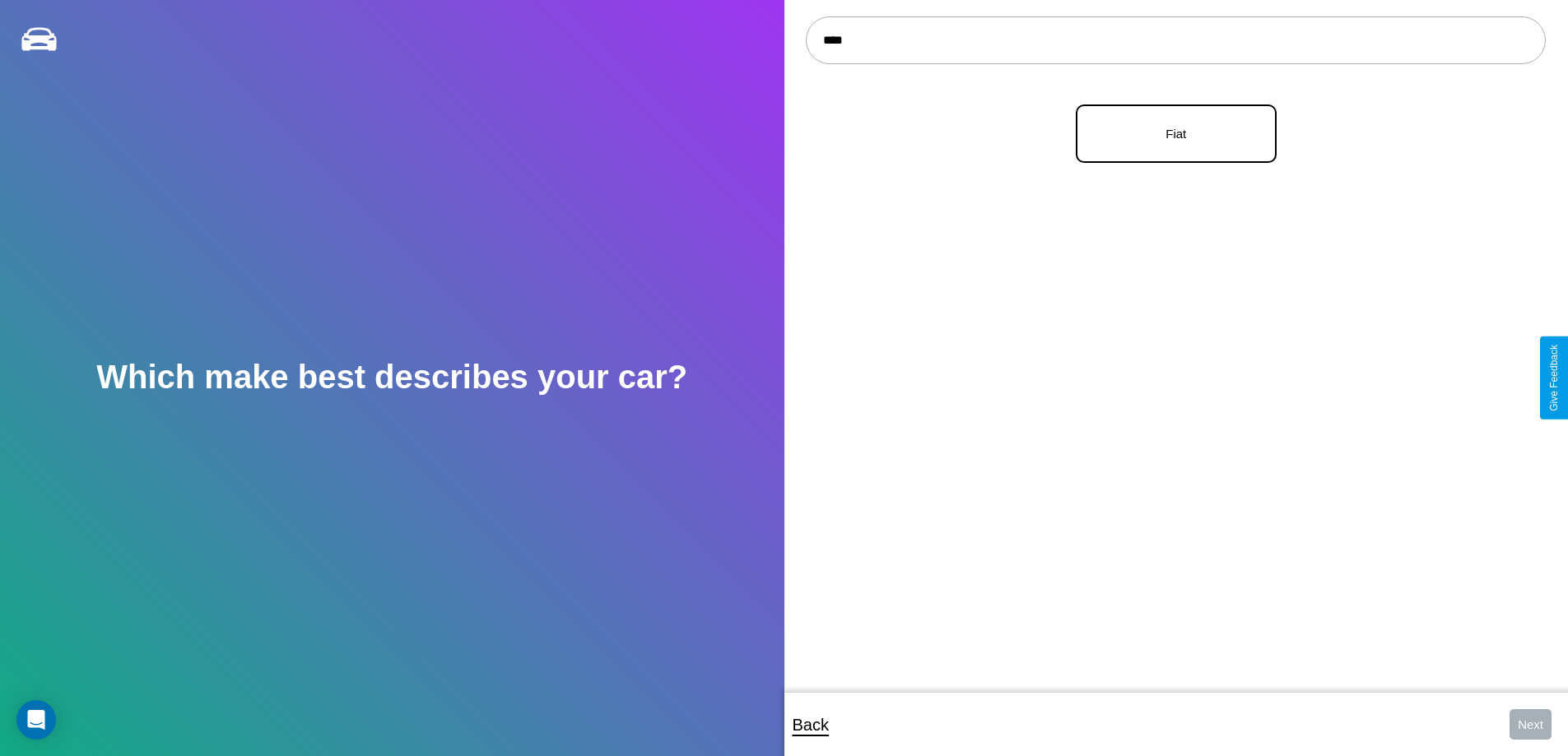
type input "****"
click at [1169, 134] on p "Fiat" at bounding box center [1175, 133] width 164 height 22
click at [1530, 724] on button "Next" at bounding box center [1530, 724] width 42 height 30
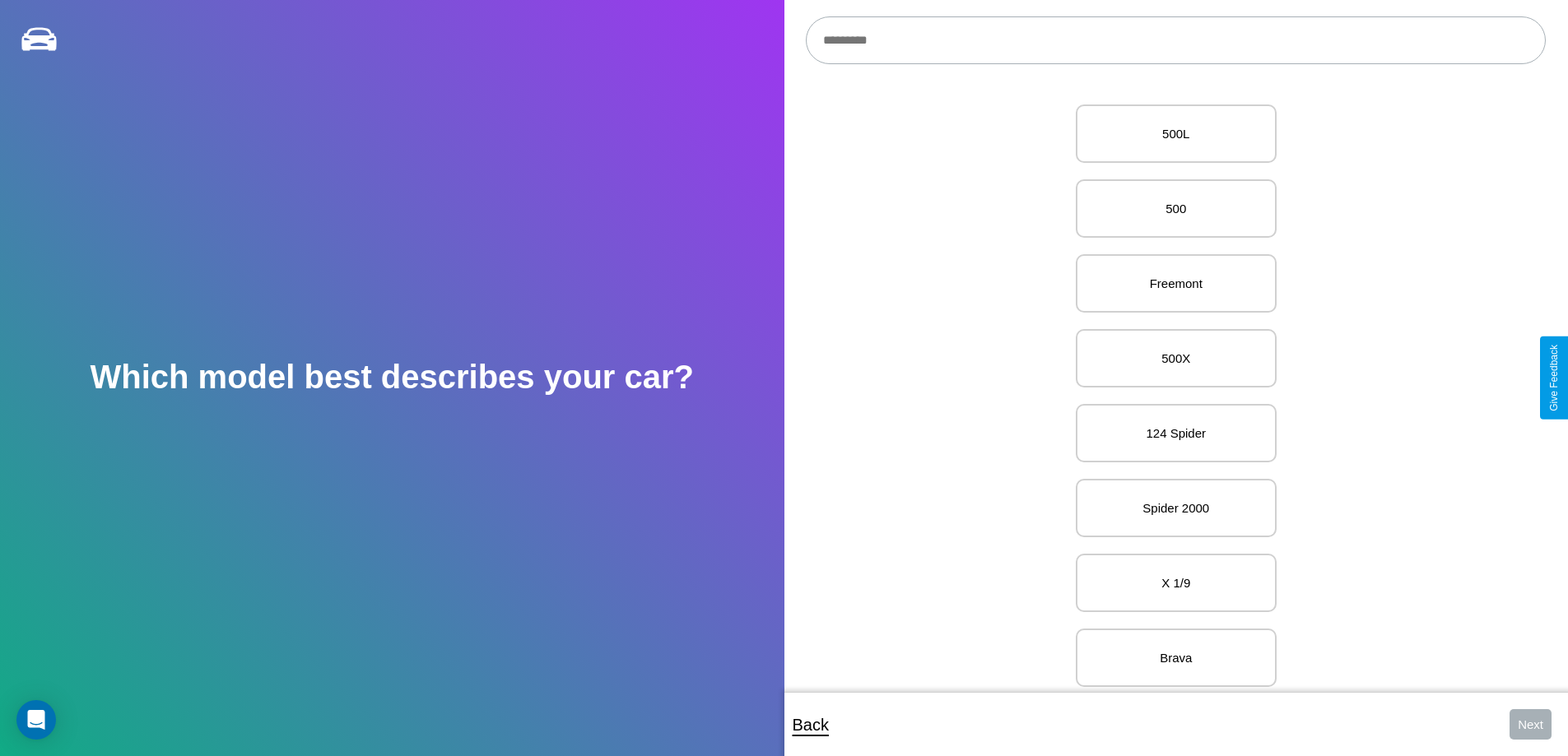
click at [1175, 40] on input "text" at bounding box center [1175, 40] width 740 height 47
type input "*****"
click at [1169, 134] on p "X 1/9" at bounding box center [1175, 133] width 164 height 22
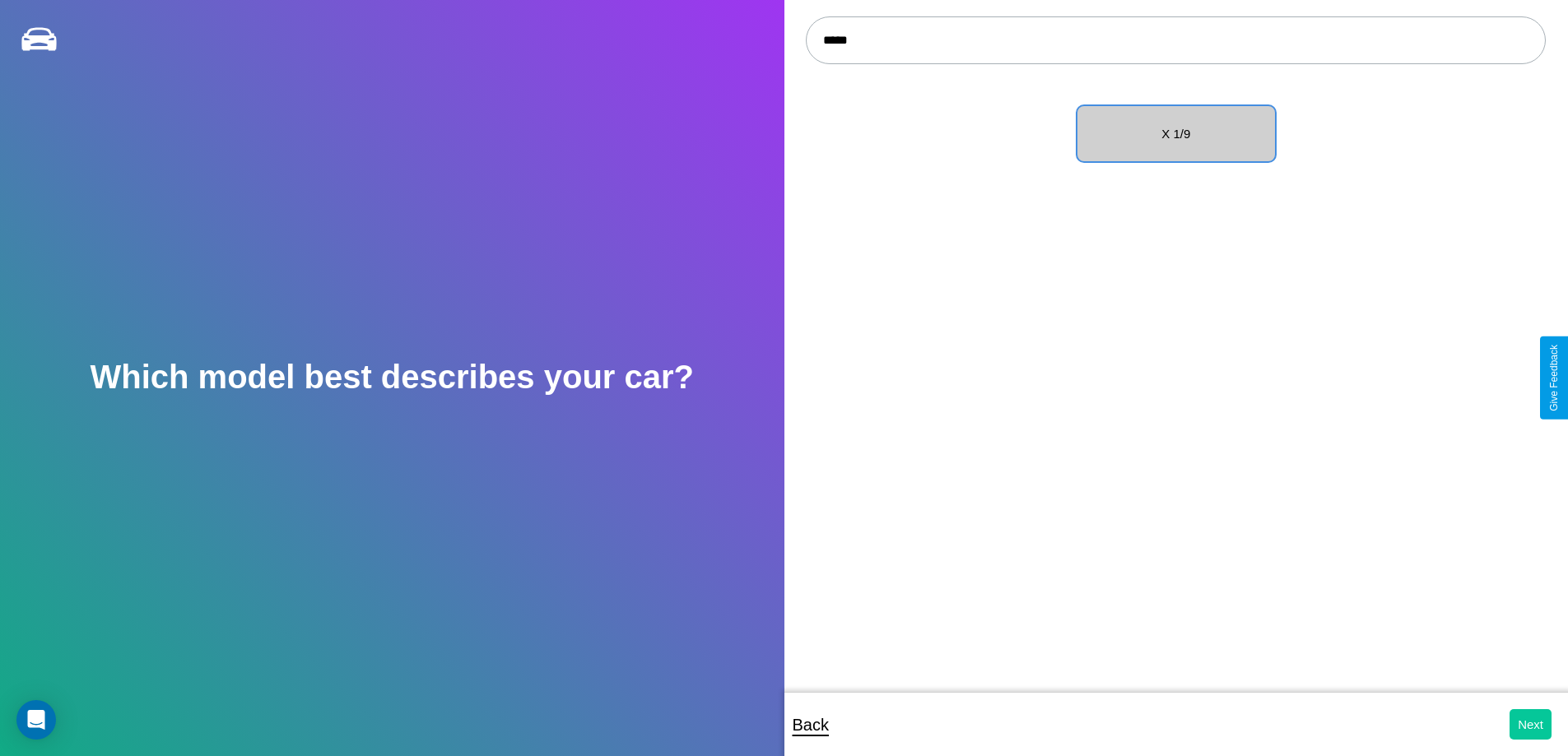
click at [1530, 724] on button "Next" at bounding box center [1530, 724] width 42 height 30
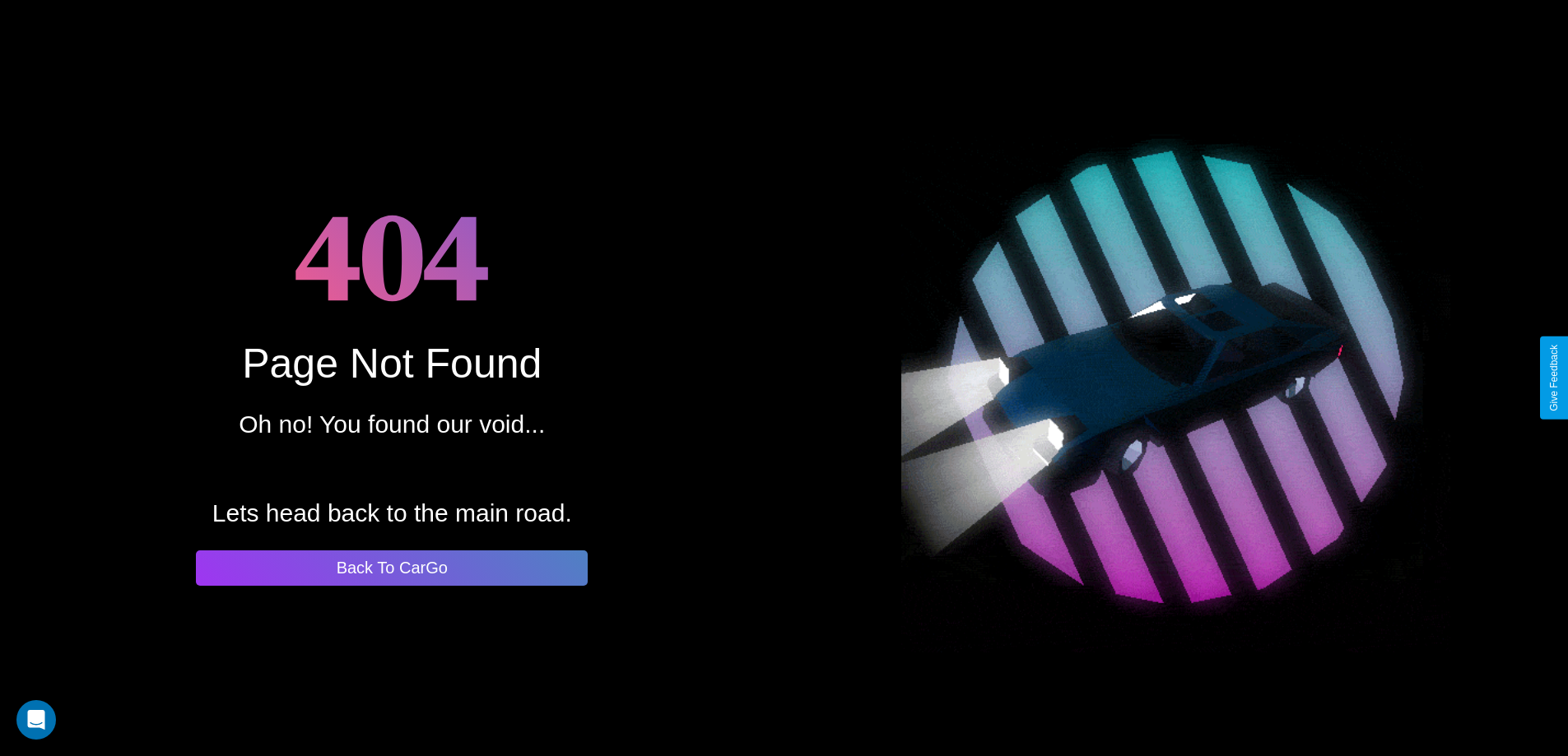
click at [392, 568] on button "Back To CarGo" at bounding box center [391, 567] width 392 height 35
